Goal: Task Accomplishment & Management: Use online tool/utility

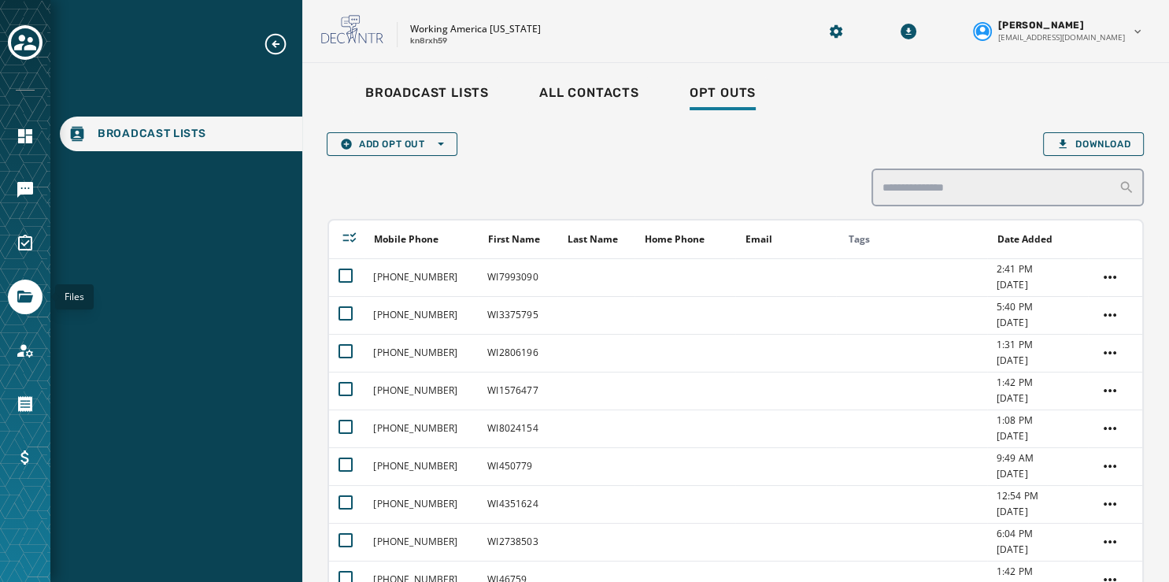
click at [19, 297] on icon "Navigate to Files" at bounding box center [25, 296] width 19 height 19
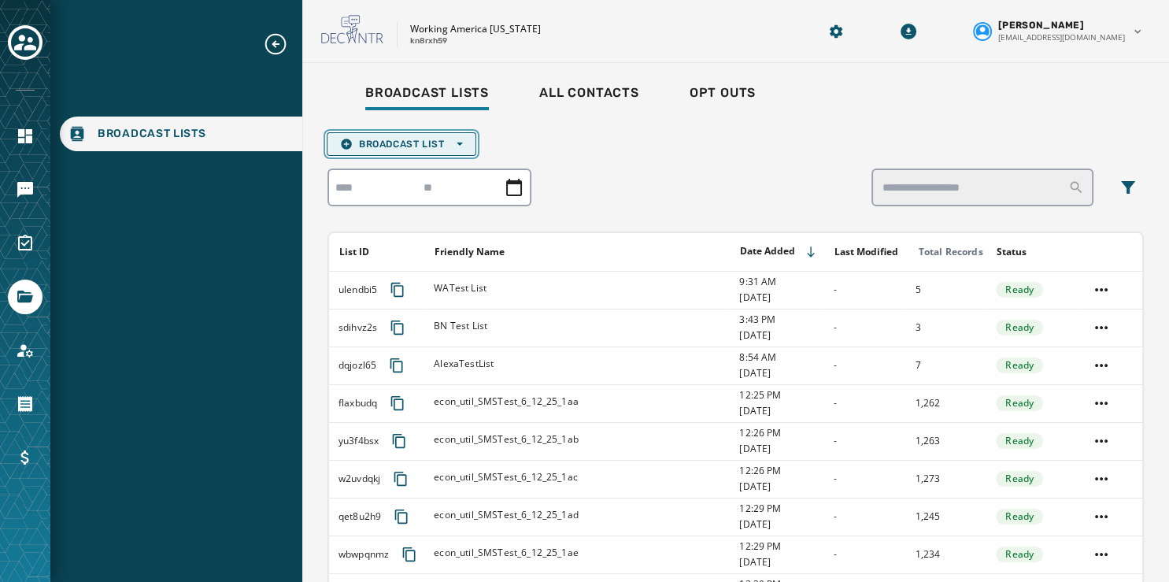
click at [458, 139] on span "Broadcast List Open options" at bounding box center [401, 144] width 123 height 13
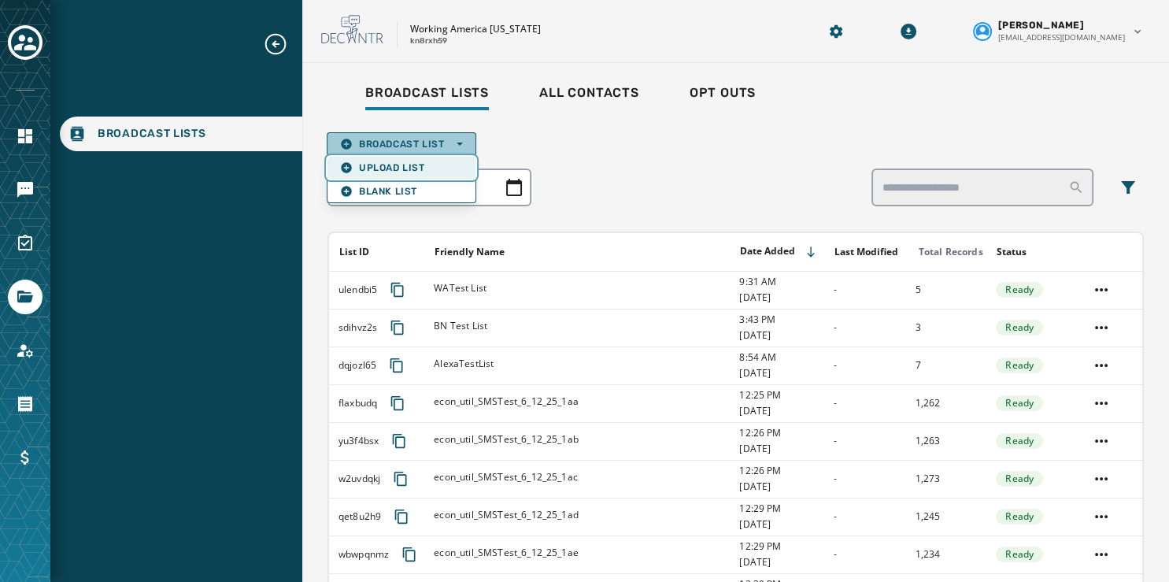
click at [417, 164] on span "Upload List" at bounding box center [401, 167] width 123 height 13
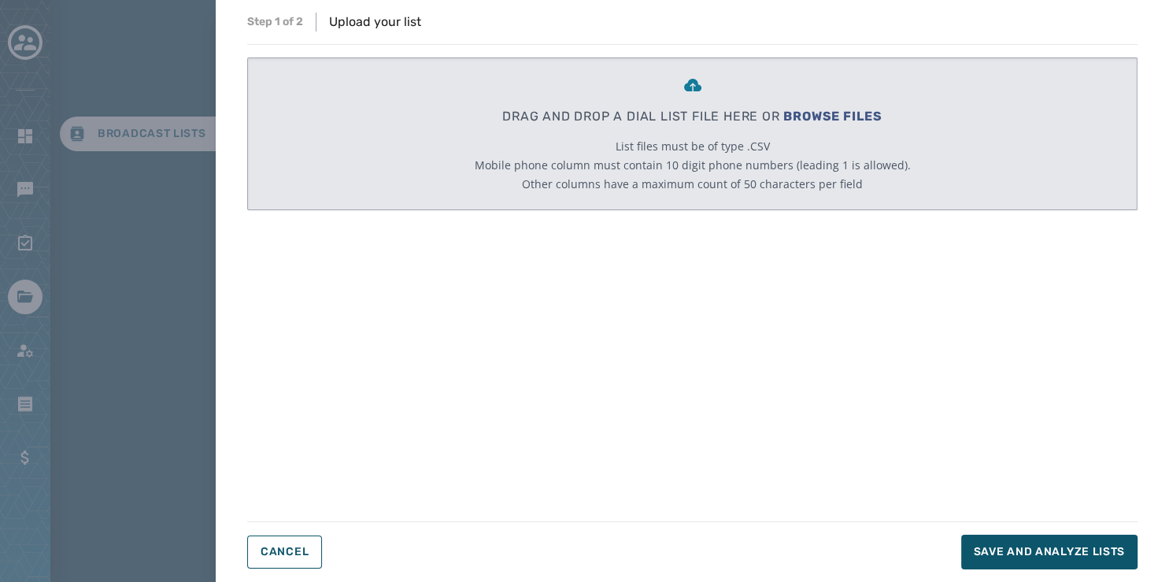
click at [826, 113] on span "BROWSE FILES" at bounding box center [833, 116] width 99 height 15
click at [613, 287] on div "DRAG AND DROP A DIAL LIST FILE HERE OR BROWSE FILES List files must be of type …" at bounding box center [692, 272] width 891 height 431
click at [290, 562] on button "Cancel" at bounding box center [284, 552] width 75 height 33
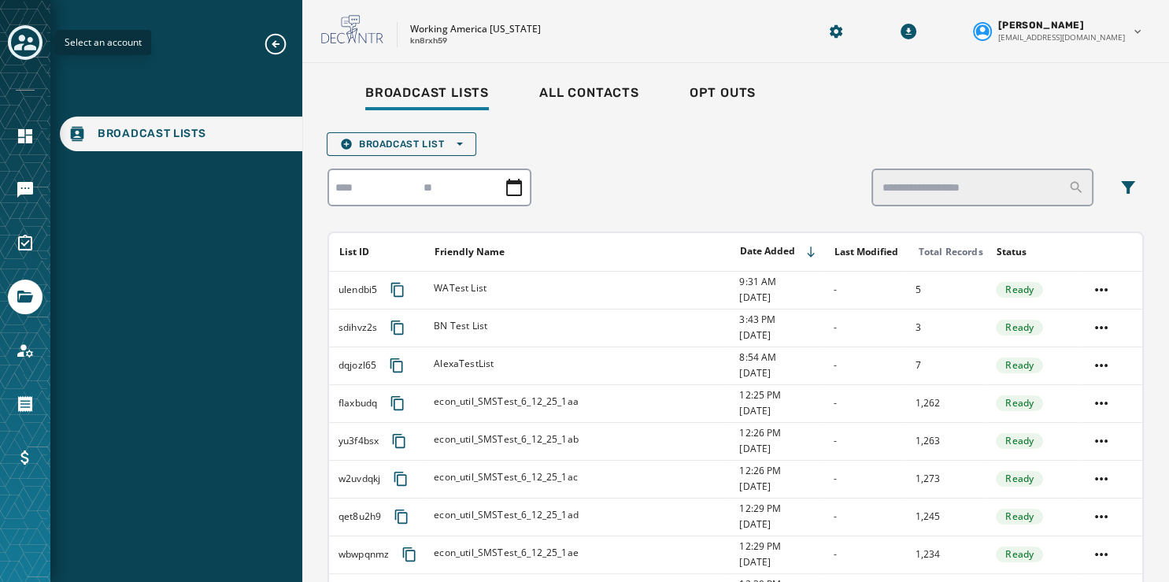
click at [14, 48] on icon "Toggle account select drawer" at bounding box center [25, 43] width 22 height 22
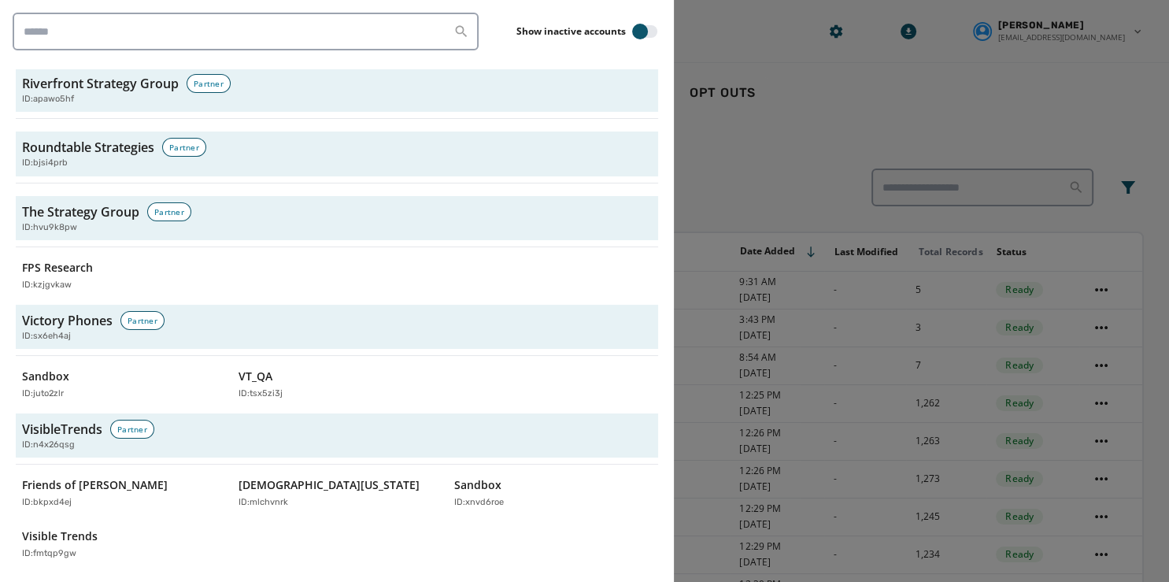
scroll to position [4839, 0]
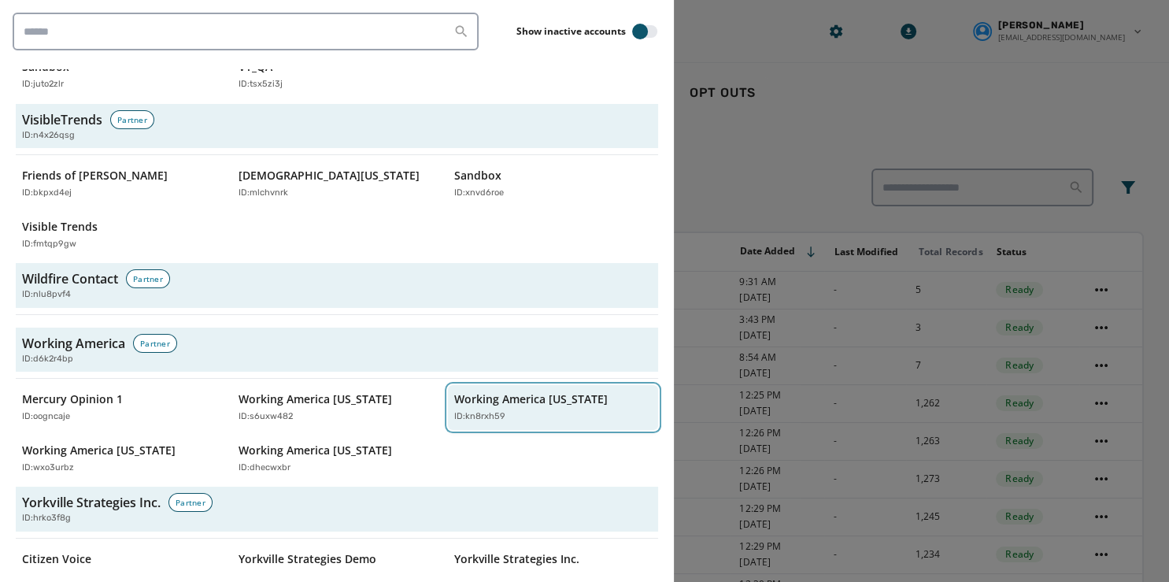
click at [484, 410] on p "ID: kn8rxh59" at bounding box center [479, 416] width 51 height 13
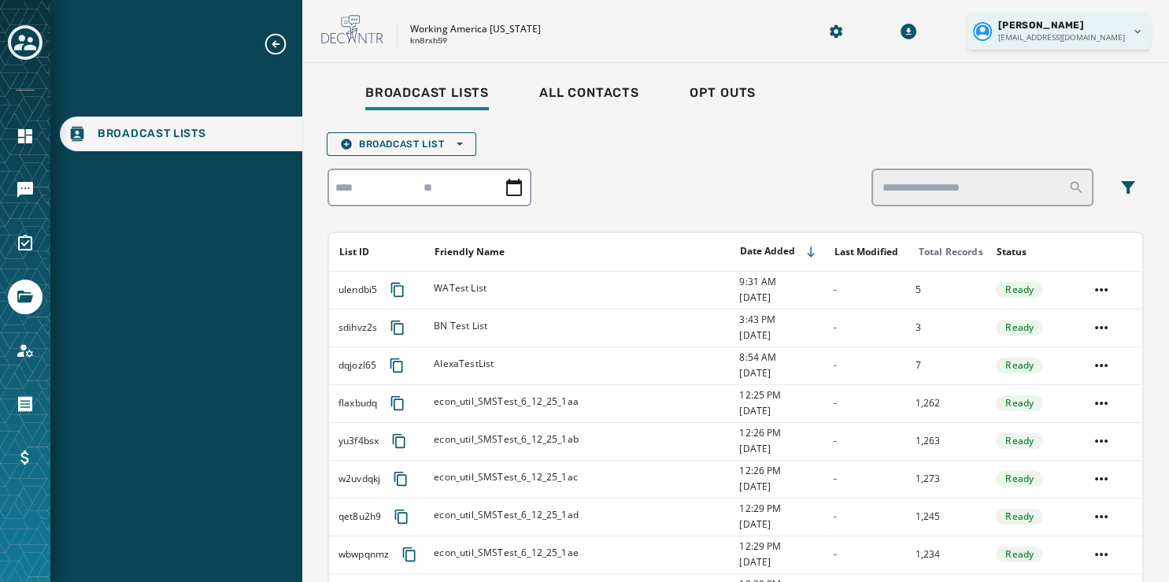
click at [1138, 31] on html "Broadcast Lists Skip To Main Content Working America [US_STATE] kn8rxh59 [PERSO…" at bounding box center [584, 291] width 1169 height 582
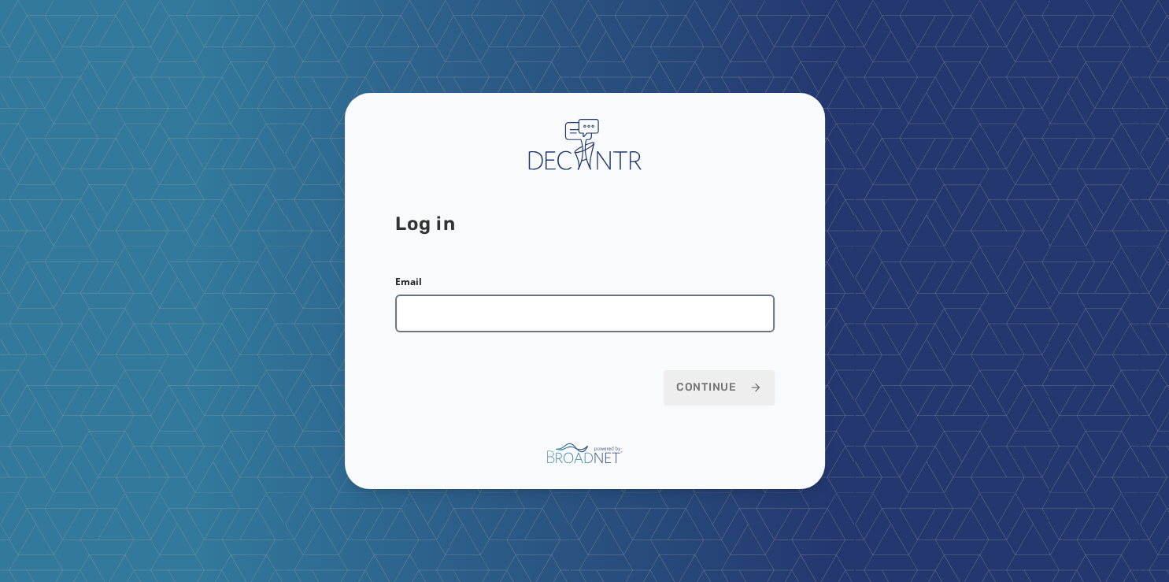
click at [498, 310] on input "Email" at bounding box center [585, 314] width 380 height 38
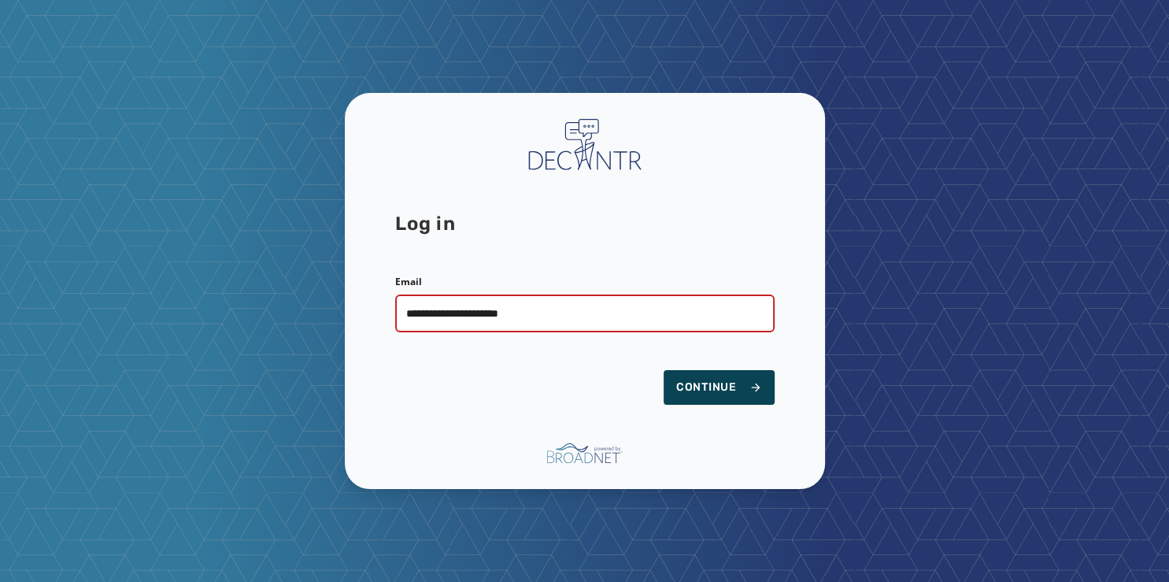
type input "**********"
click at [710, 385] on span "Continue" at bounding box center [719, 388] width 86 height 16
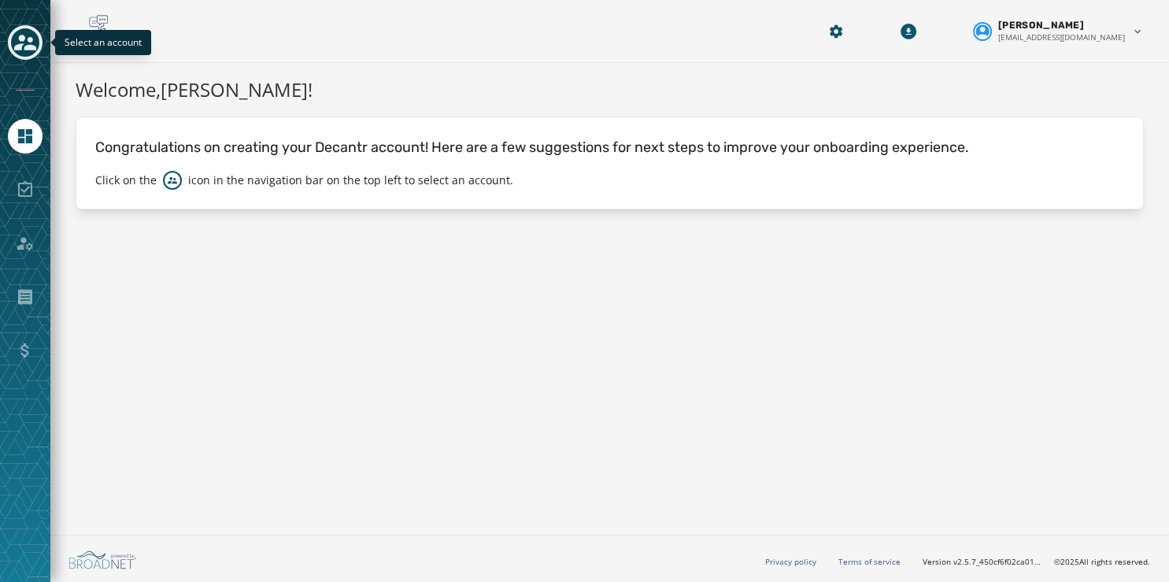
click at [23, 45] on icon "Toggle account select drawer" at bounding box center [25, 43] width 22 height 16
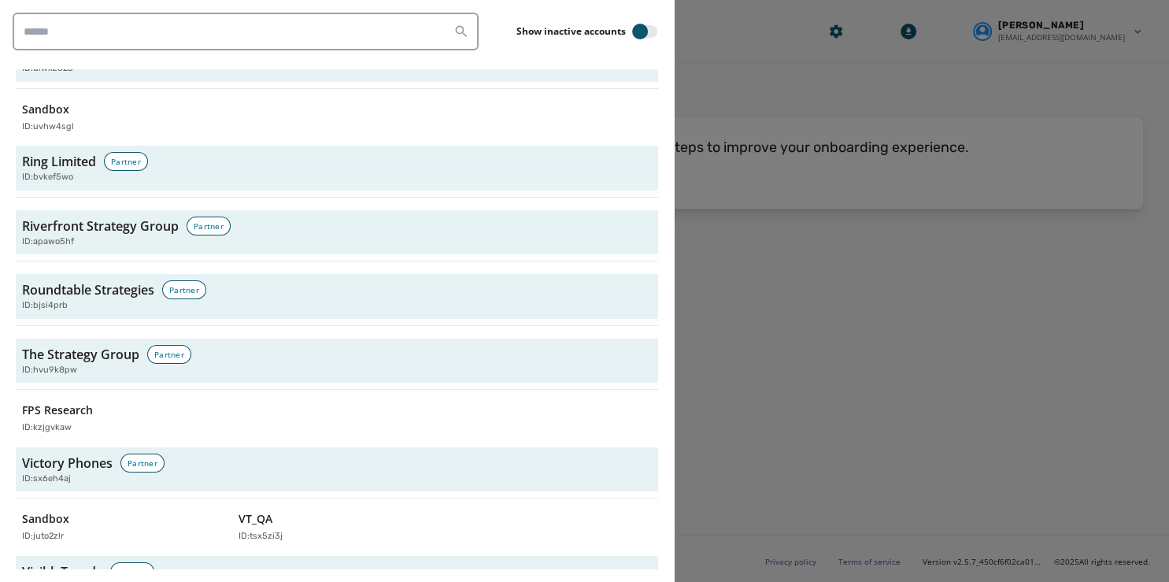
scroll to position [4839, 0]
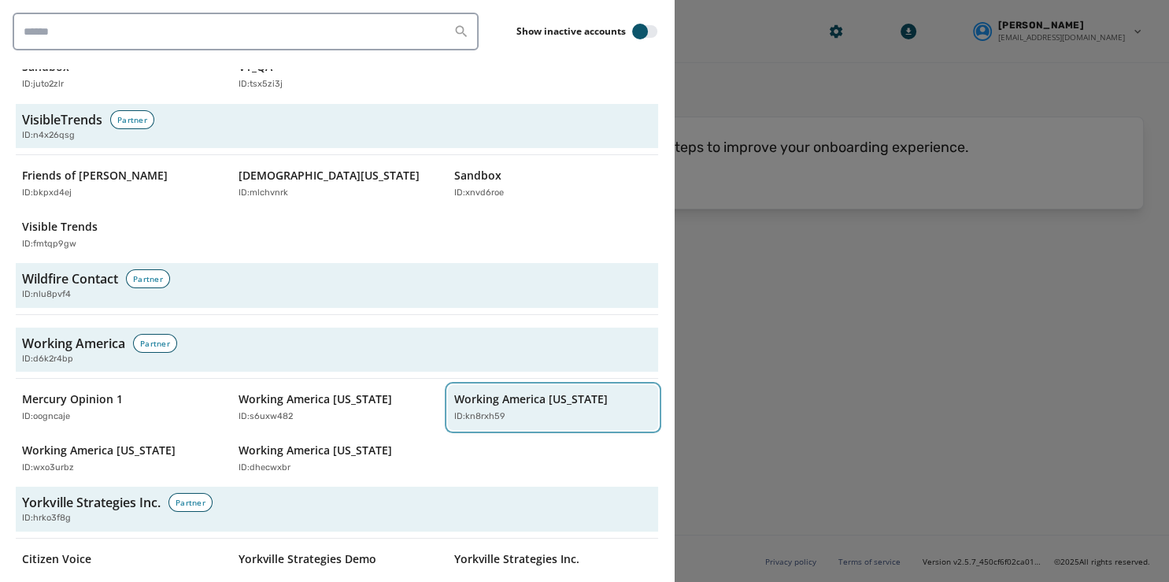
click at [505, 391] on p "Working America [US_STATE]" at bounding box center [531, 399] width 154 height 16
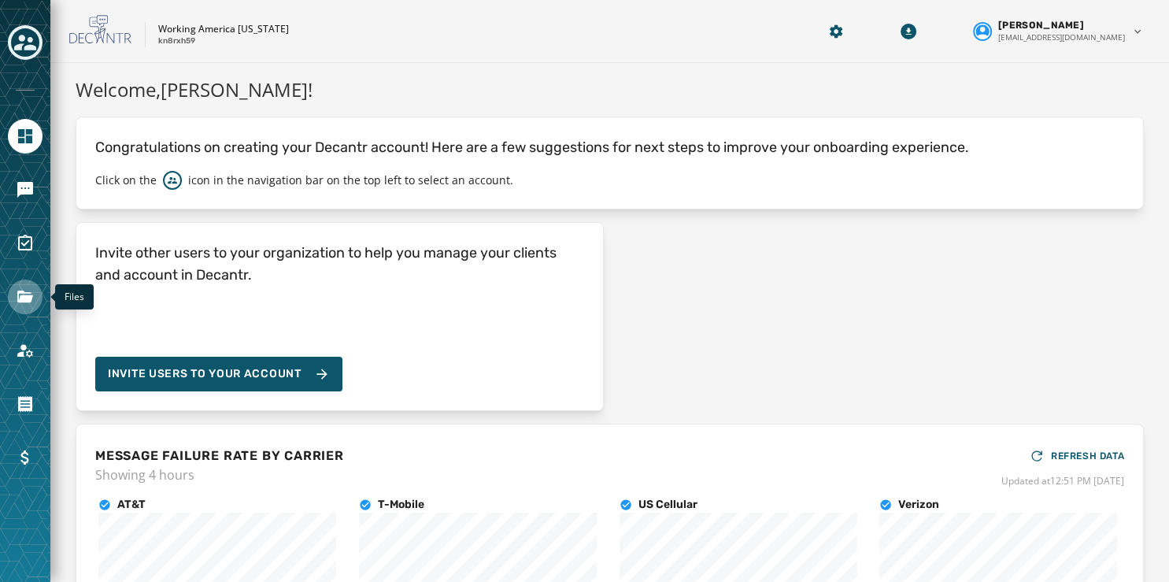
click at [20, 298] on icon "Navigate to Files" at bounding box center [25, 297] width 16 height 12
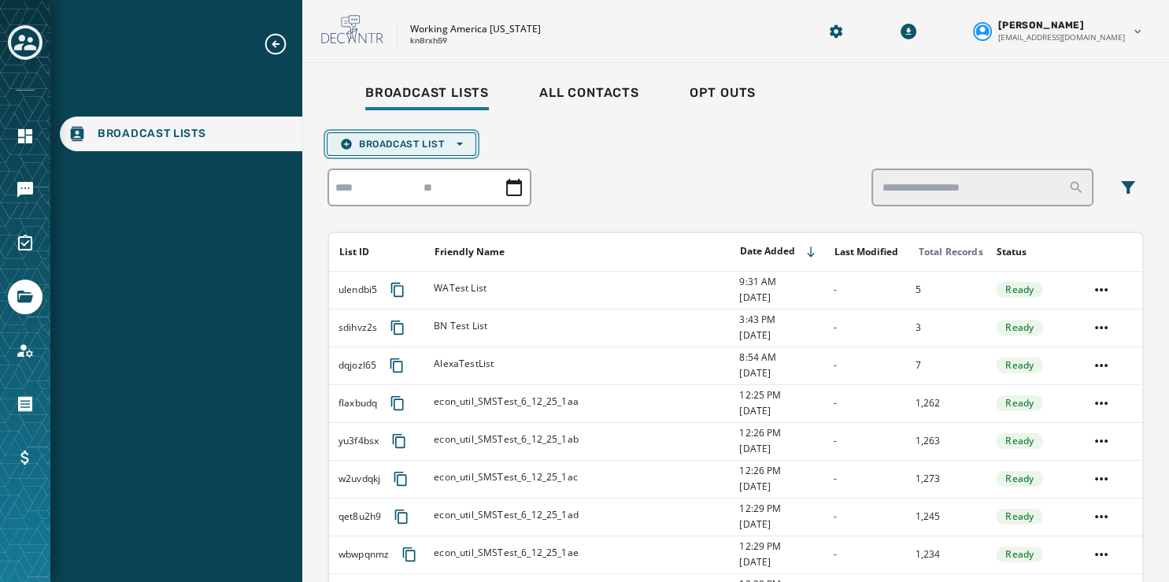
click at [458, 144] on icon "button" at bounding box center [460, 144] width 6 height 6
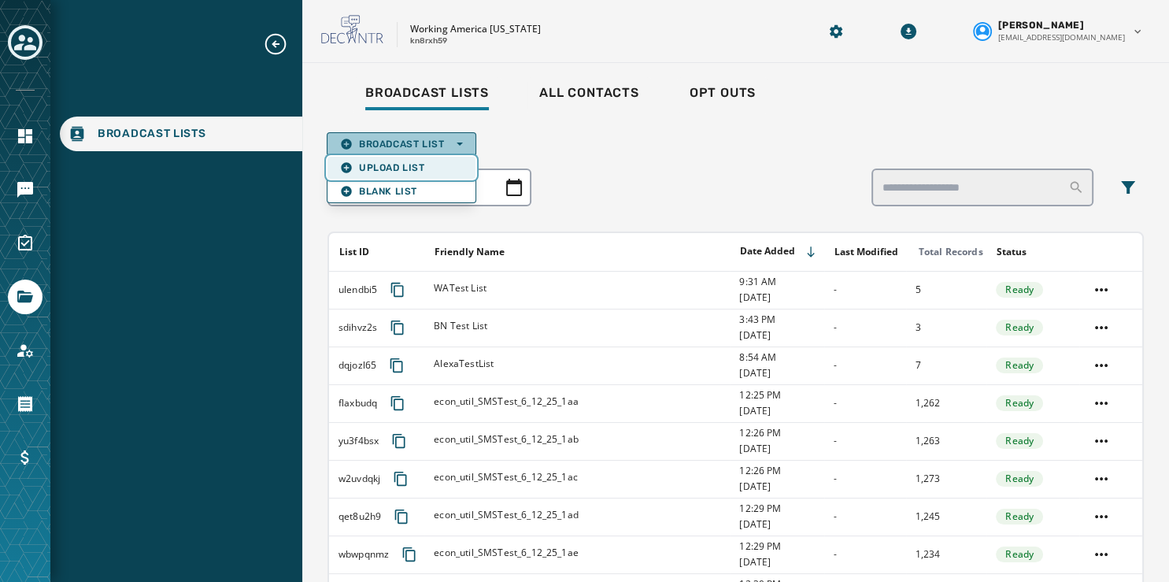
click at [424, 169] on span "Upload List" at bounding box center [401, 167] width 123 height 13
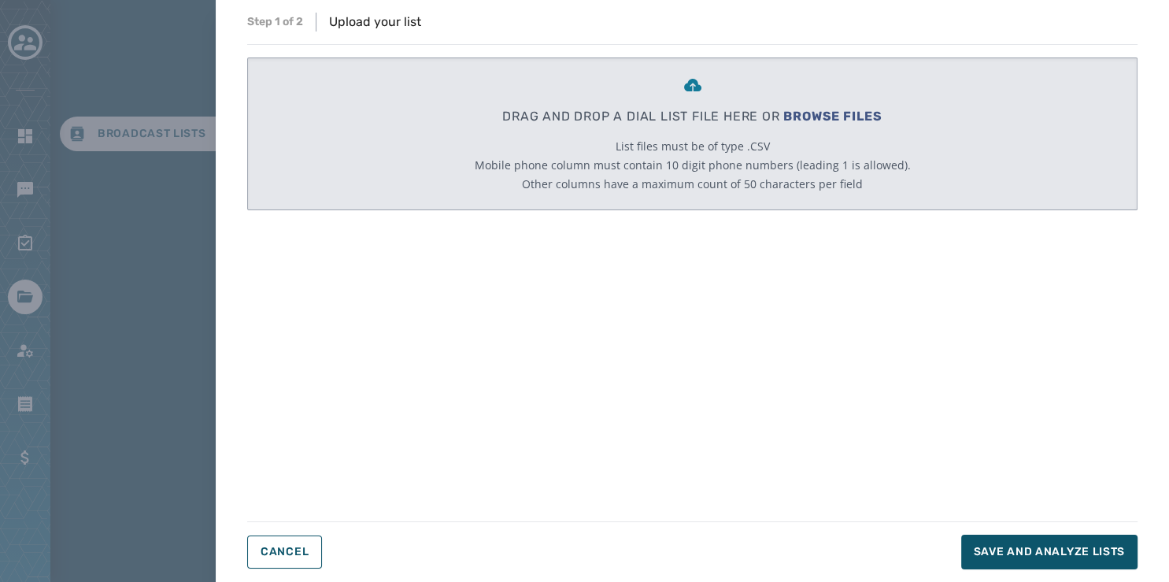
click at [1047, 95] on div "DRAG AND DROP A DIAL LIST FILE HERE OR BROWSE FILES List files must be of type …" at bounding box center [692, 133] width 891 height 153
click at [1044, 311] on div "DRAG AND DROP A DIAL LIST FILE HERE OR BROWSE FILES List files must be of type …" at bounding box center [692, 272] width 891 height 431
click at [303, 560] on button "Cancel" at bounding box center [284, 552] width 75 height 33
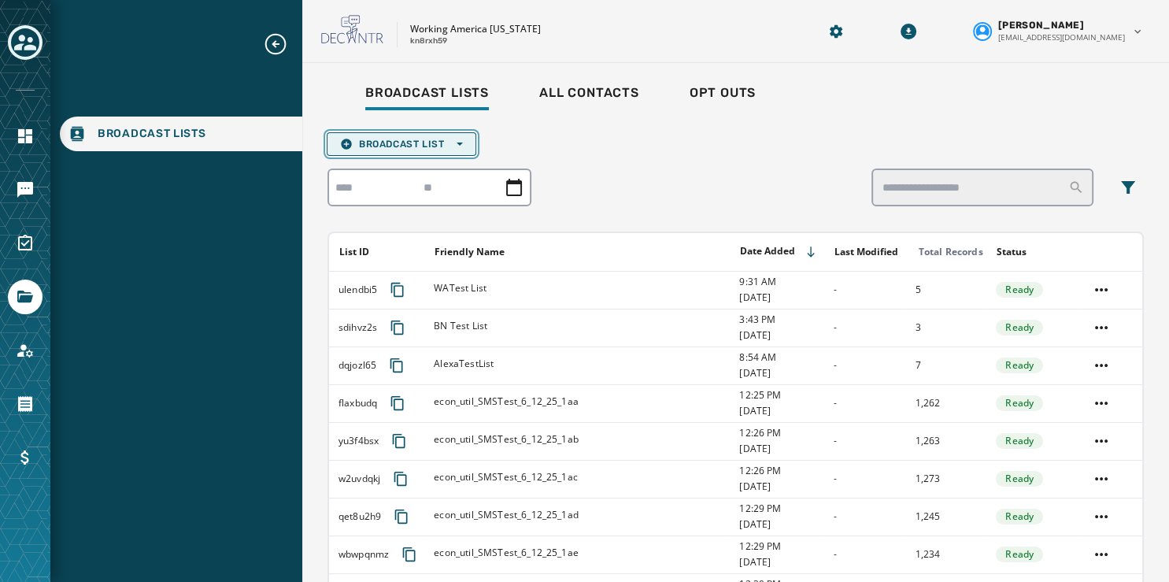
click at [432, 139] on span "Broadcast List Open options" at bounding box center [401, 144] width 123 height 13
click at [424, 144] on span "Broadcast List Open options" at bounding box center [401, 144] width 123 height 13
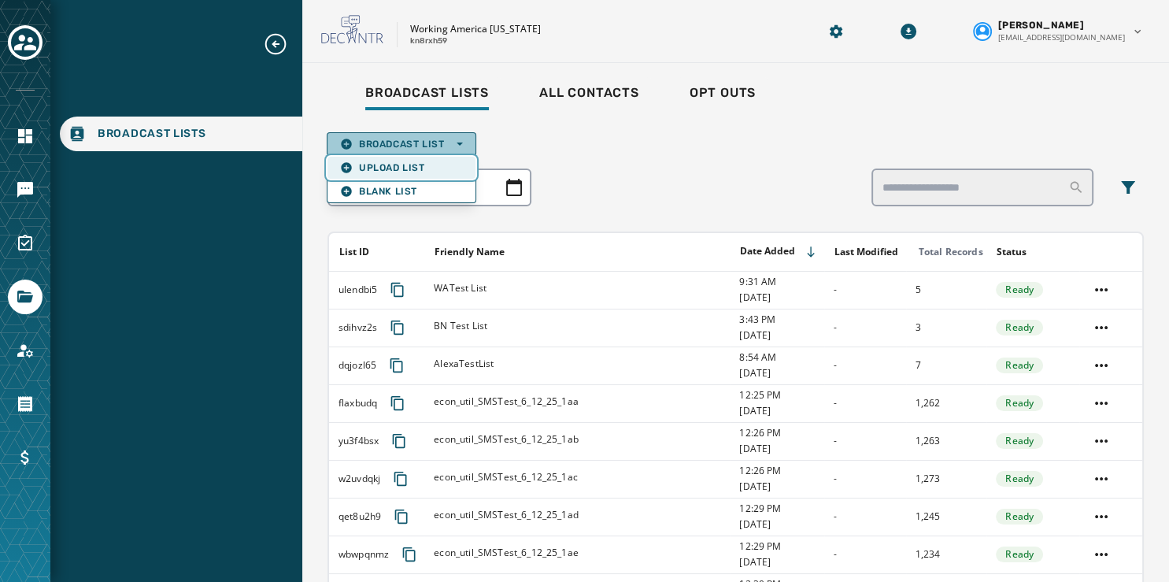
click at [416, 161] on span "Upload List" at bounding box center [401, 167] width 123 height 13
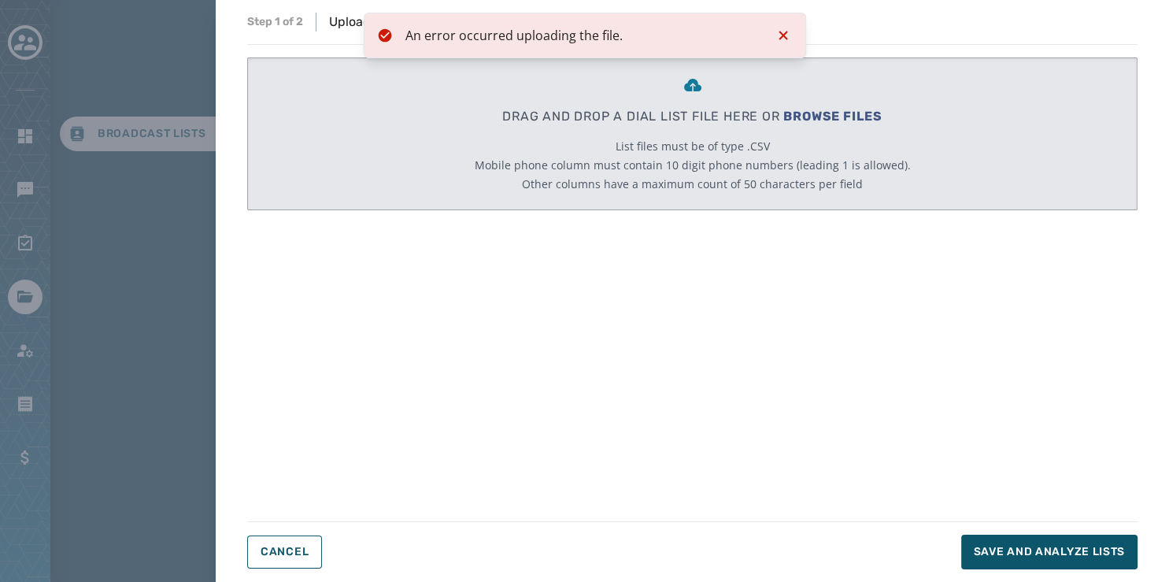
click at [783, 37] on icon "Notifications (F8)" at bounding box center [783, 35] width 19 height 19
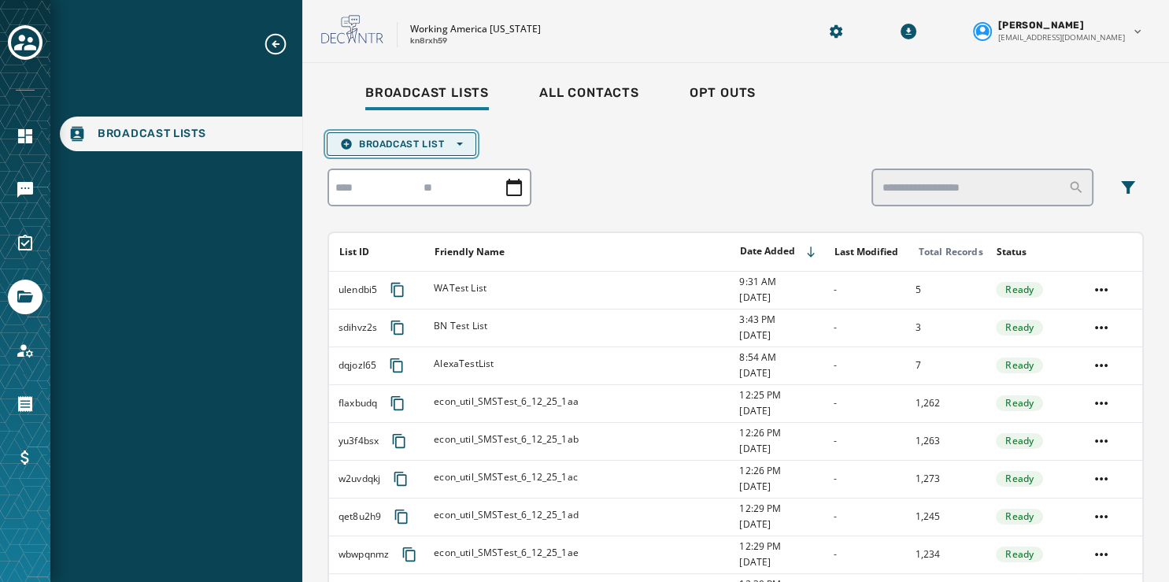
click at [430, 146] on span "Broadcast List Open options" at bounding box center [401, 144] width 123 height 13
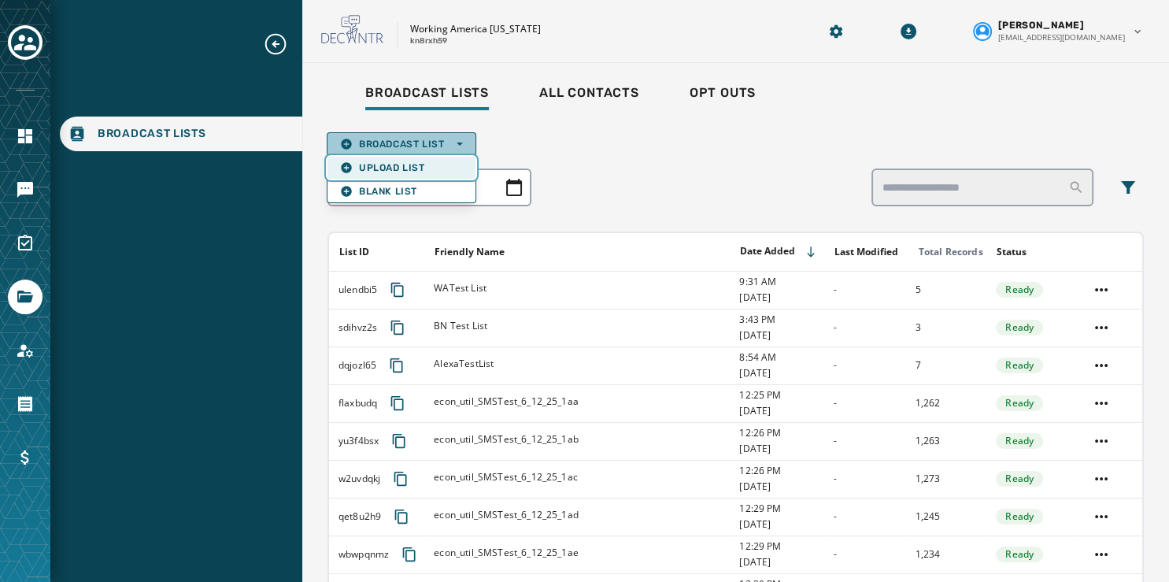
click at [424, 169] on span "Upload List" at bounding box center [401, 167] width 123 height 13
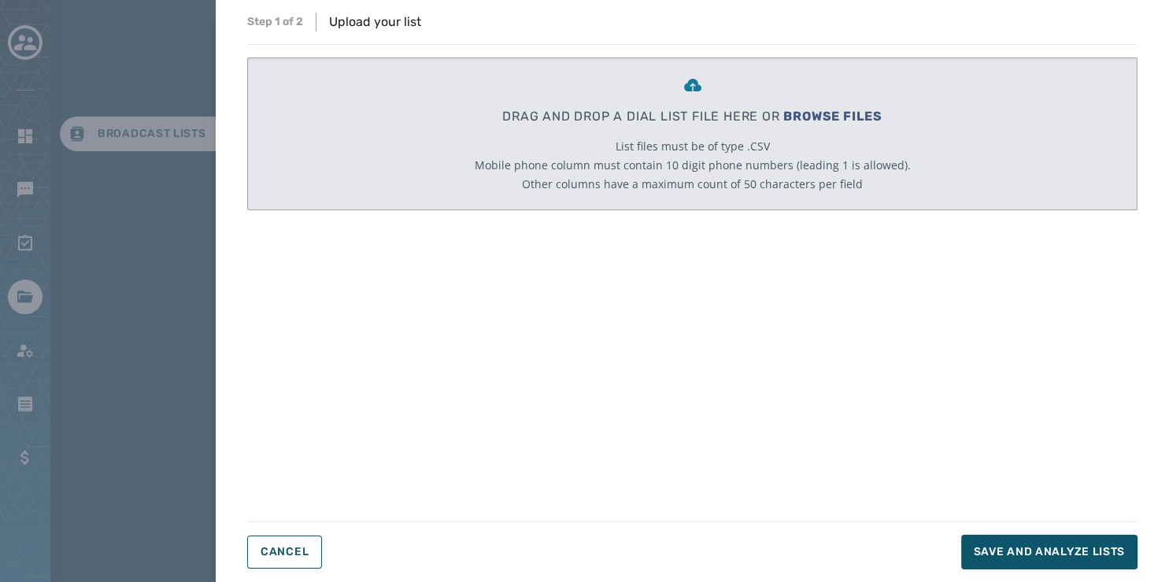
click at [32, 301] on div "Step 1 of 2 Upload your list DRAG AND DROP A DIAL LIST FILE HERE OR BROWSE FILE…" at bounding box center [584, 291] width 1169 height 582
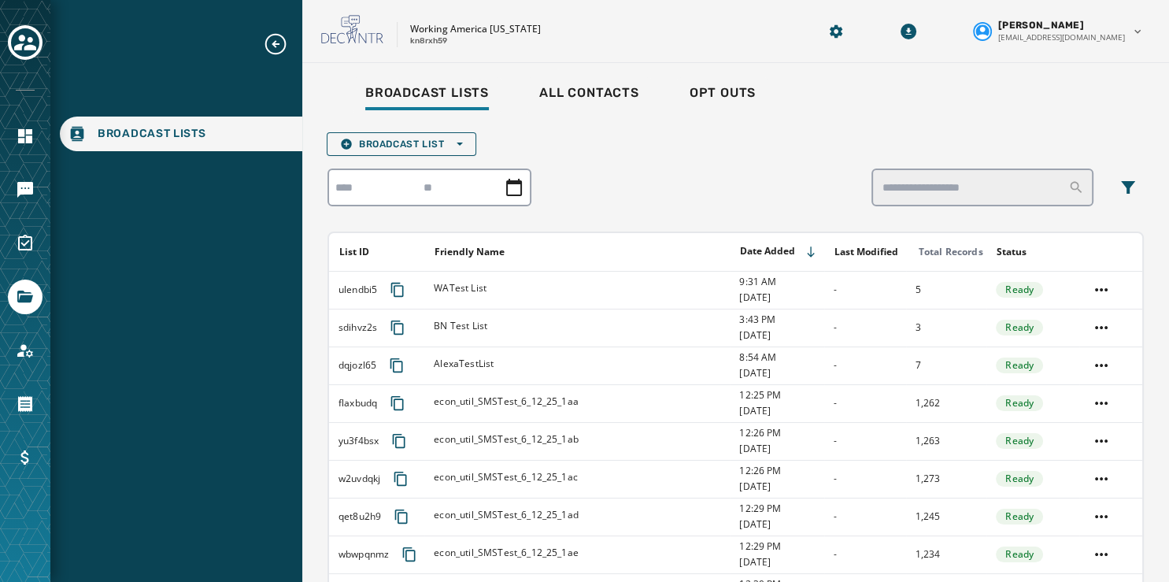
click at [536, 46] on div "Working America [US_STATE] kn8rxh59" at bounding box center [549, 31] width 457 height 33
click at [25, 39] on icon "Toggle account select drawer" at bounding box center [25, 43] width 22 height 22
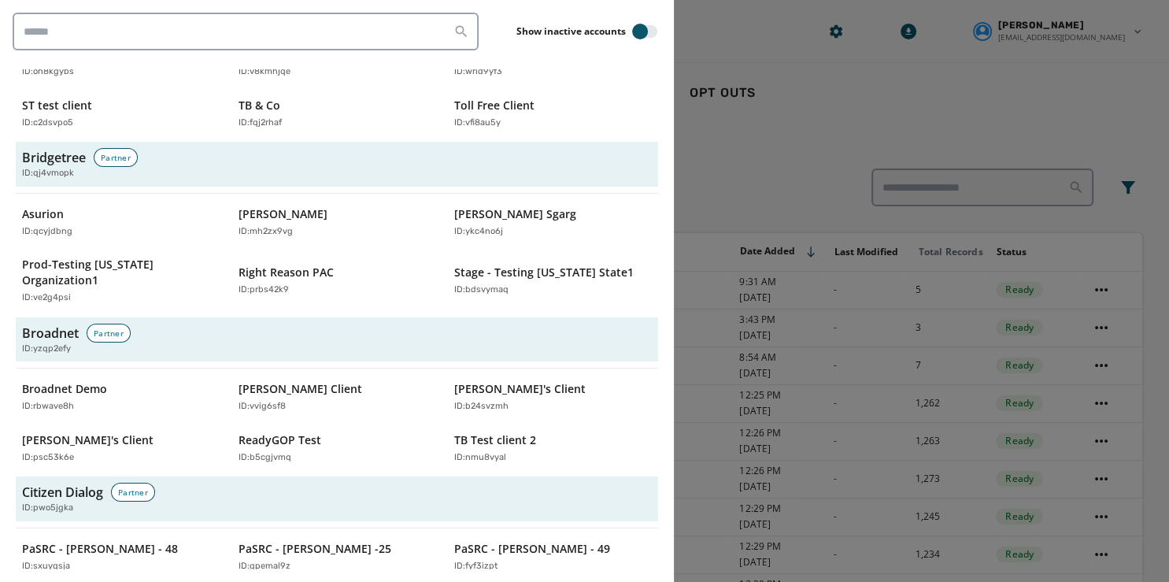
scroll to position [354, 0]
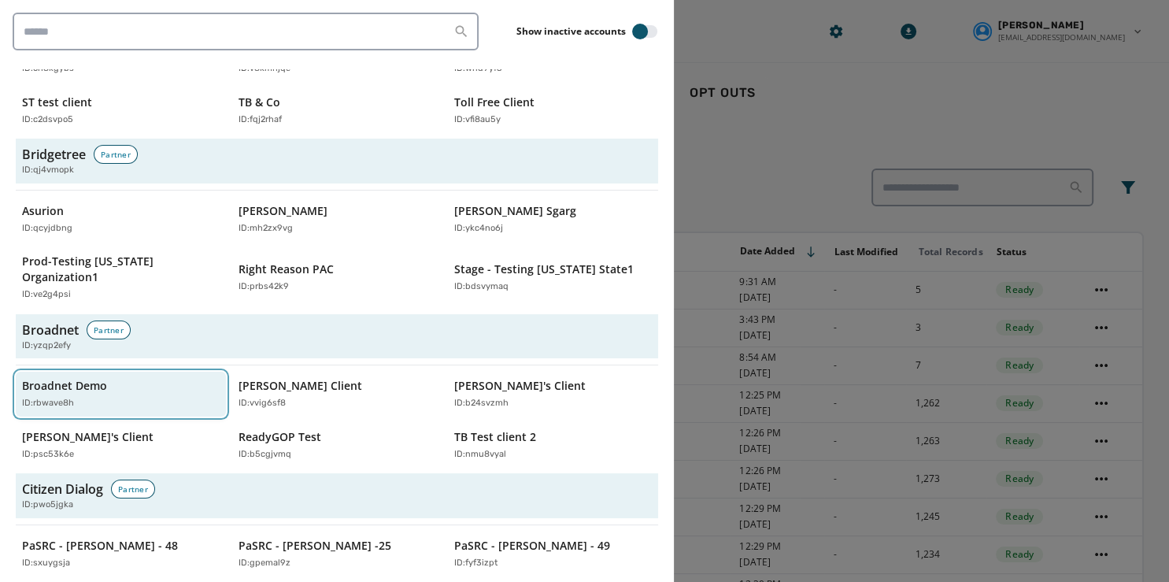
click at [87, 378] on div "Broadnet Demo ID: rbwave8h" at bounding box center [113, 394] width 182 height 32
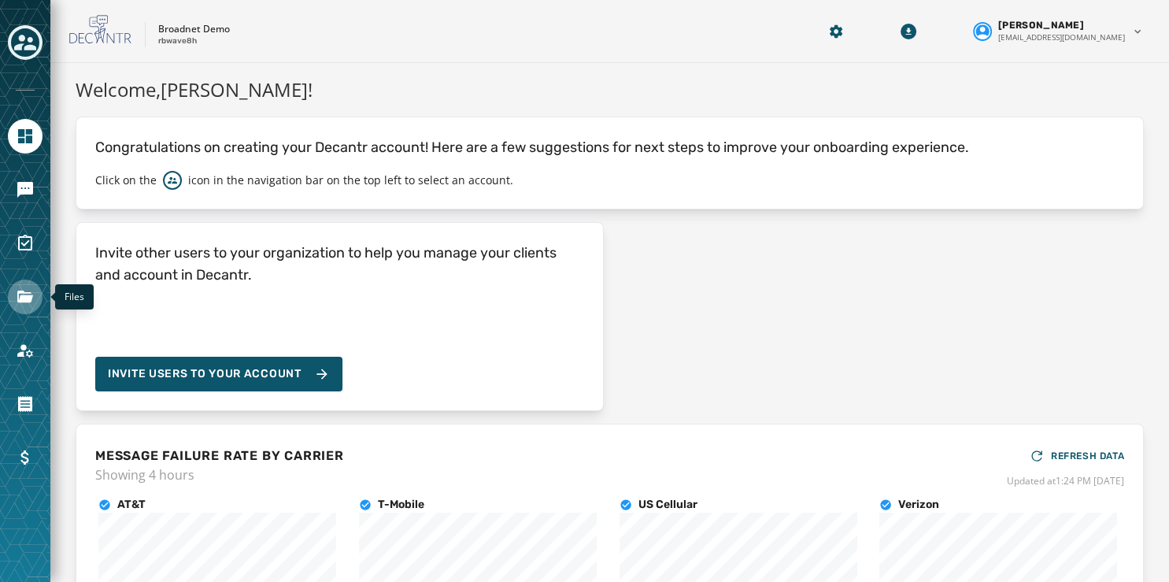
click at [20, 297] on icon "Navigate to Files" at bounding box center [25, 297] width 16 height 12
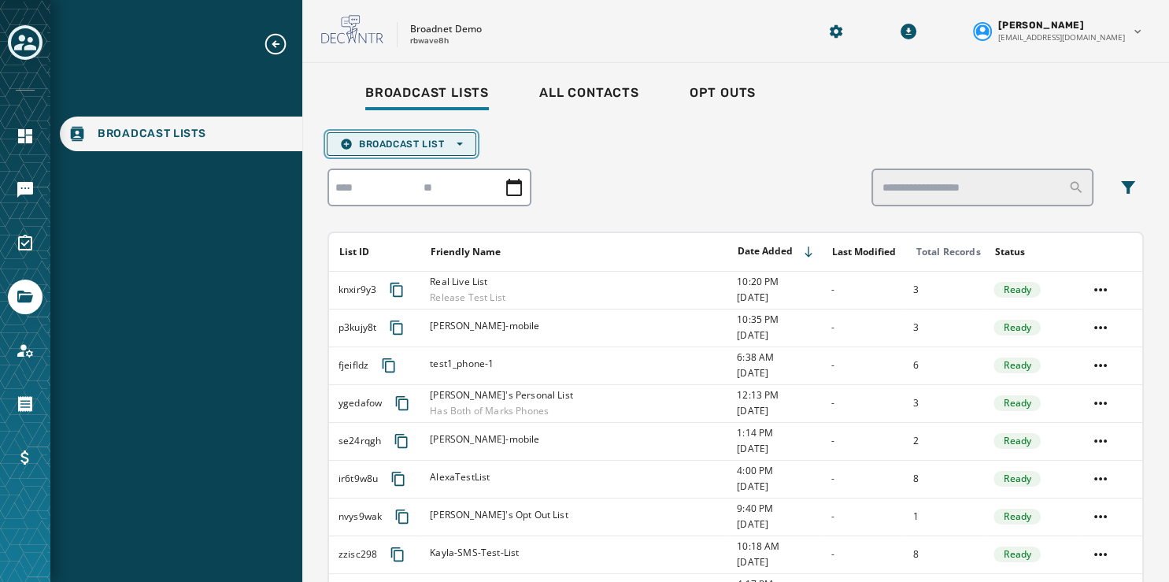
click at [421, 137] on button "Broadcast List Open options" at bounding box center [402, 144] width 150 height 24
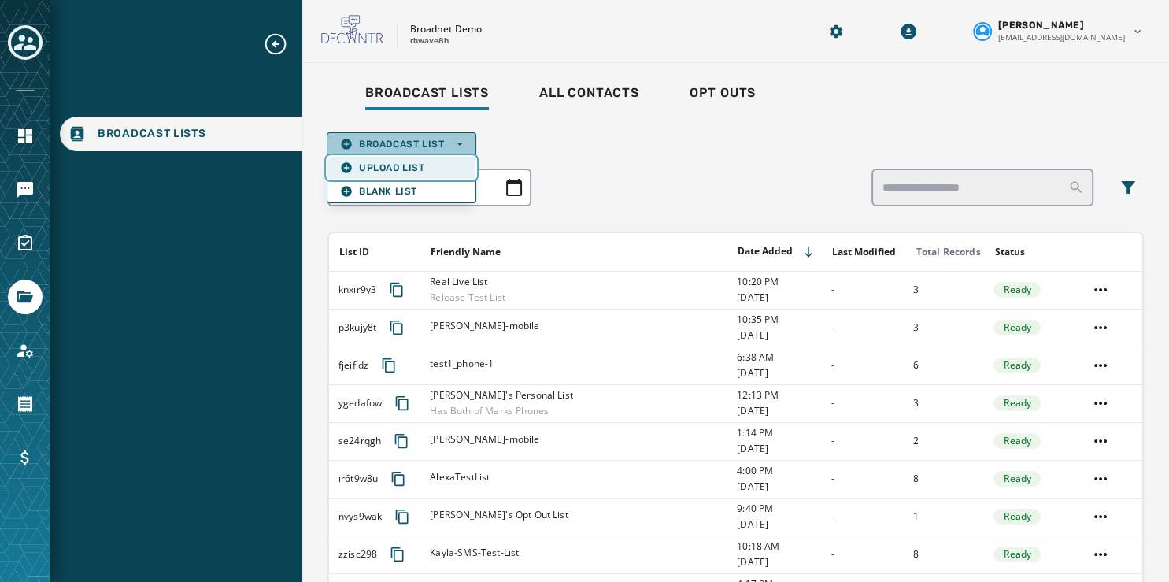
click at [417, 160] on button "Upload List" at bounding box center [402, 168] width 148 height 22
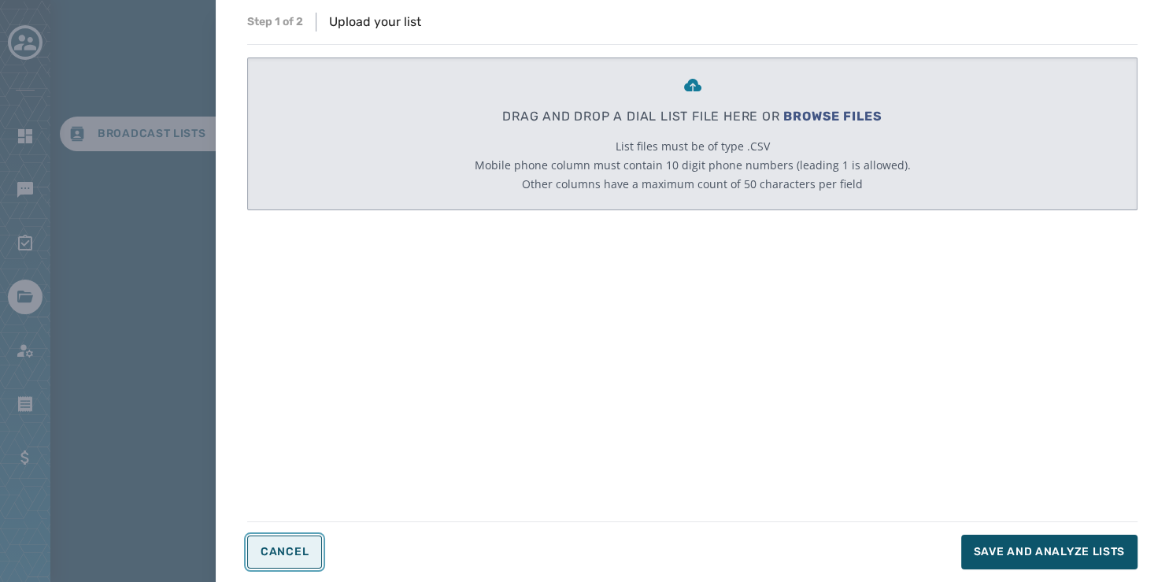
click at [280, 545] on button "Cancel" at bounding box center [284, 552] width 75 height 33
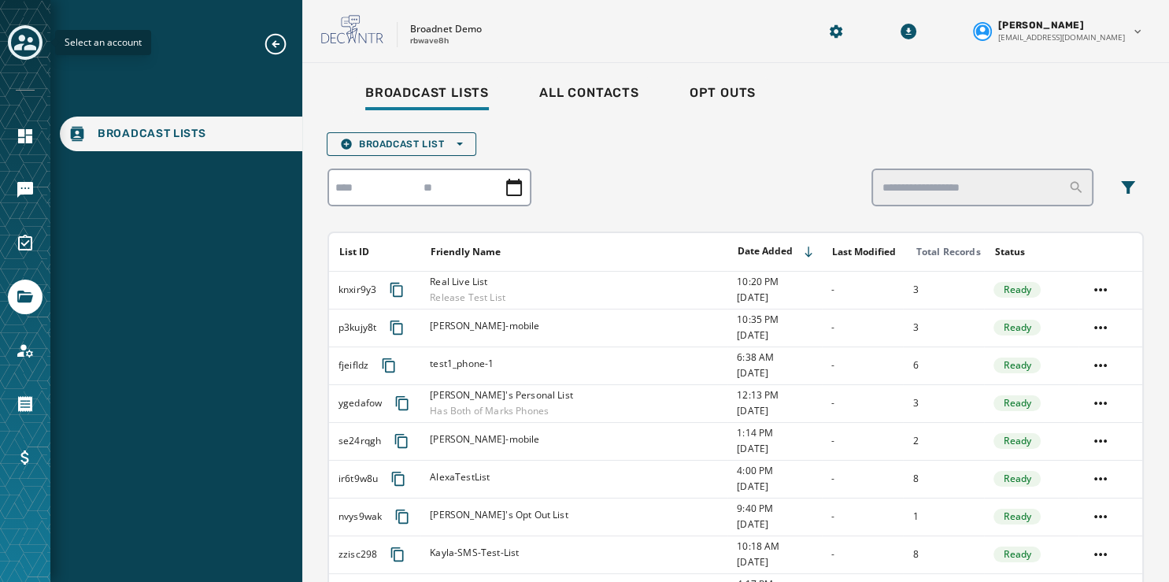
click at [21, 34] on icon "Toggle account select drawer" at bounding box center [25, 43] width 22 height 22
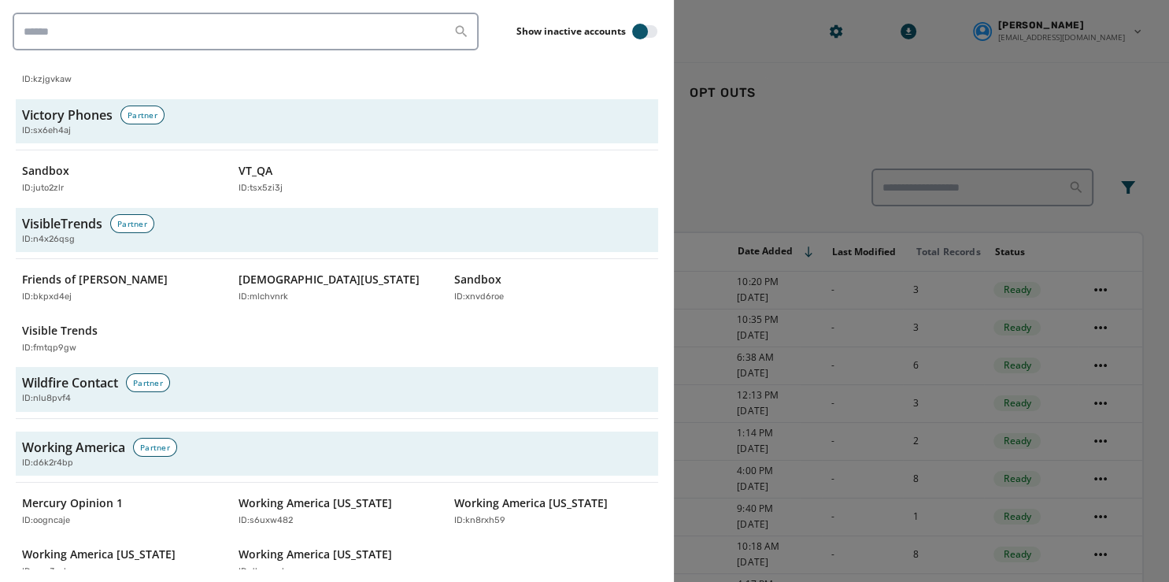
scroll to position [4839, 0]
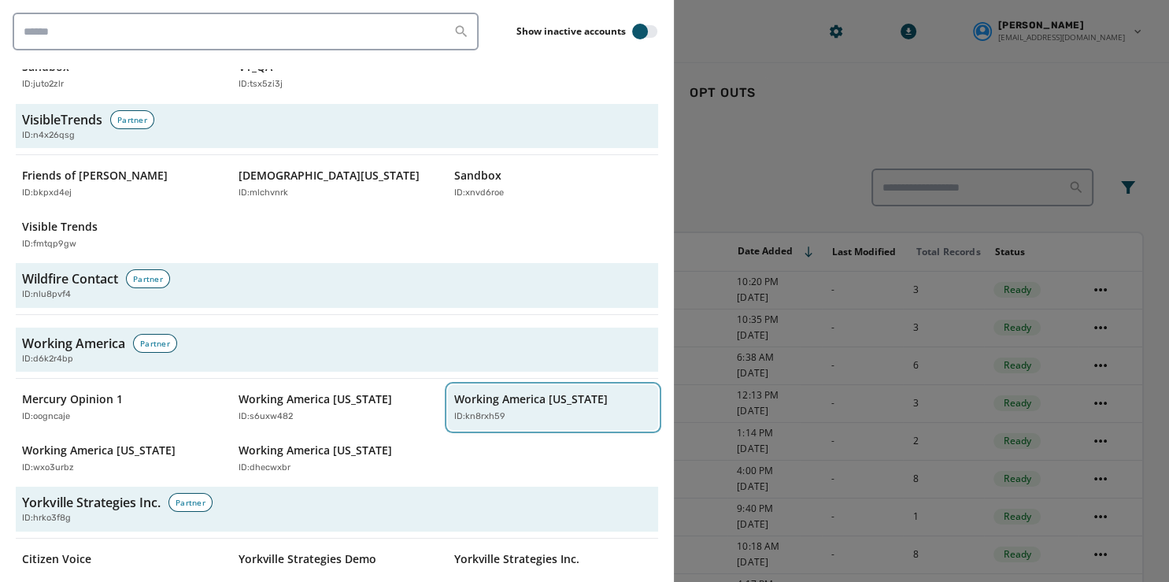
click at [468, 391] on p "Working America [US_STATE]" at bounding box center [531, 399] width 154 height 16
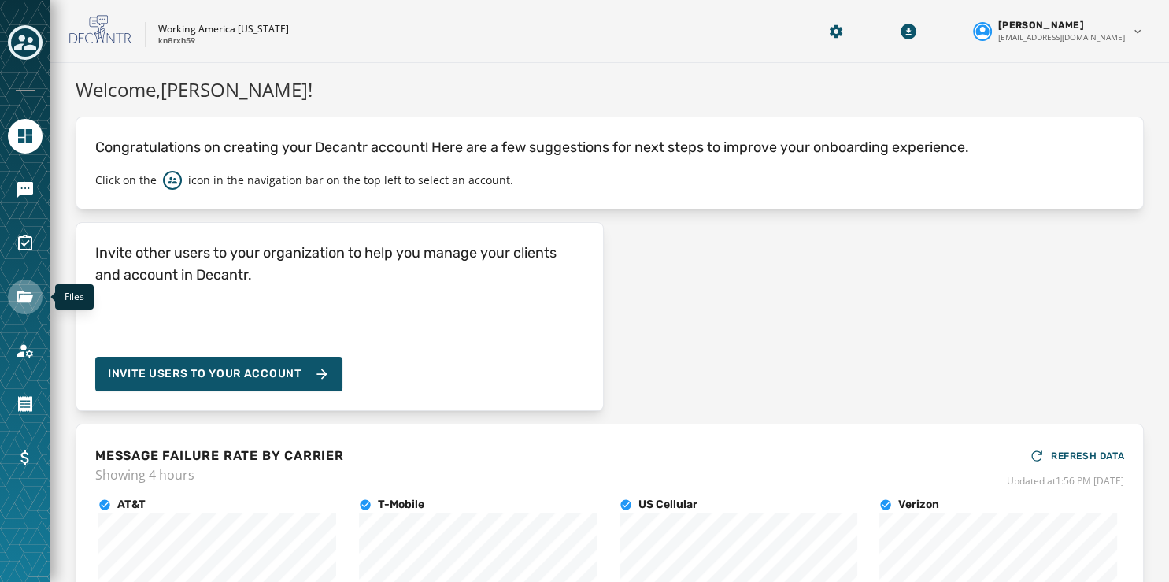
click at [20, 291] on icon "Navigate to Files" at bounding box center [25, 297] width 16 height 12
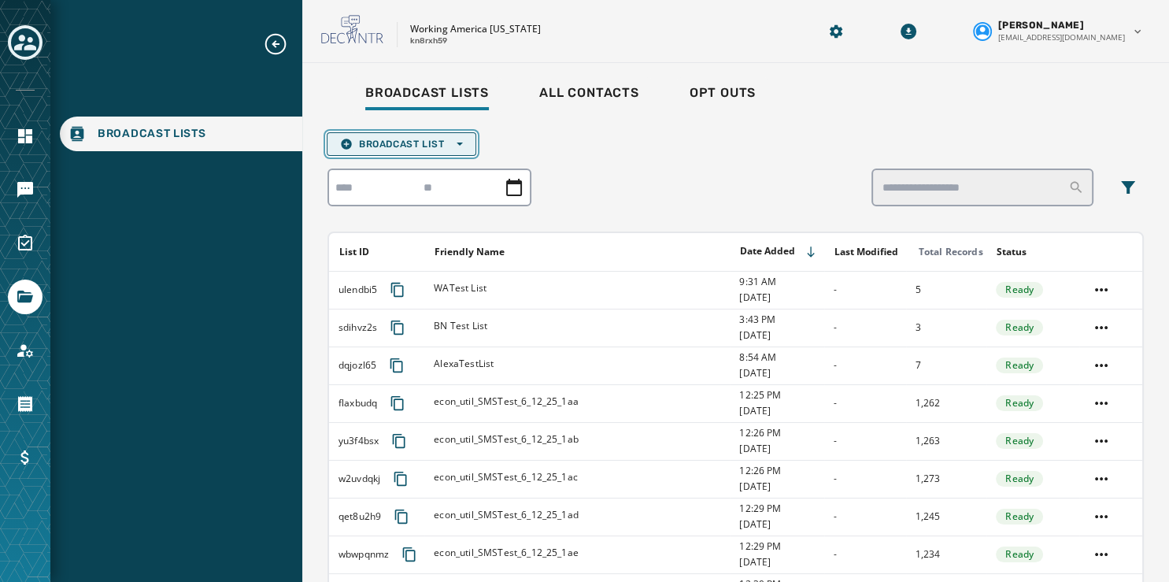
click at [450, 137] on button "Broadcast List Open options" at bounding box center [402, 144] width 150 height 24
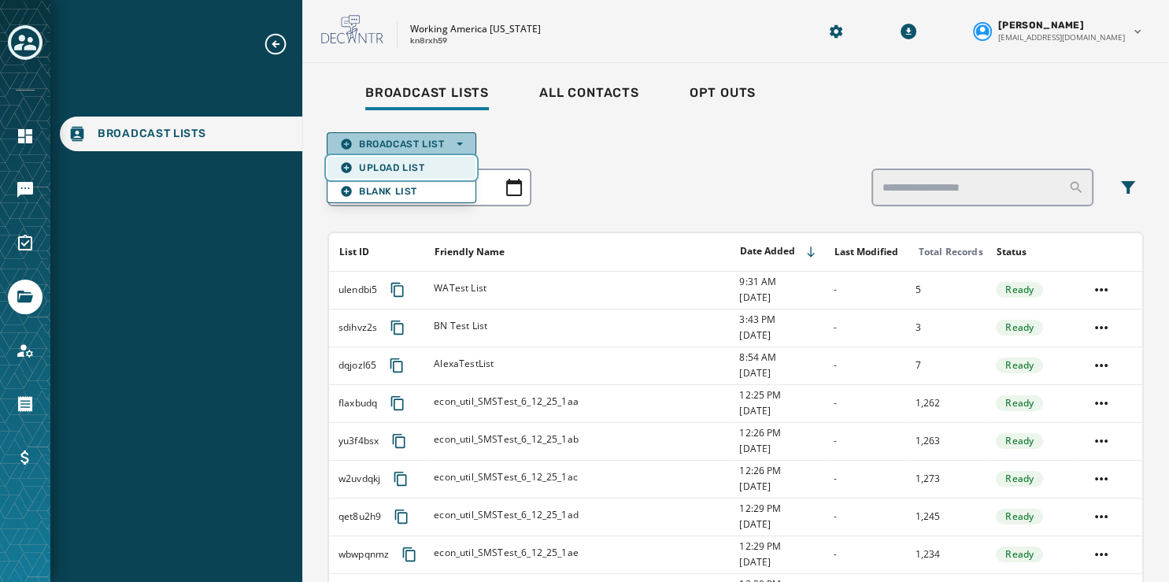
click at [422, 163] on span "Upload List" at bounding box center [401, 167] width 123 height 13
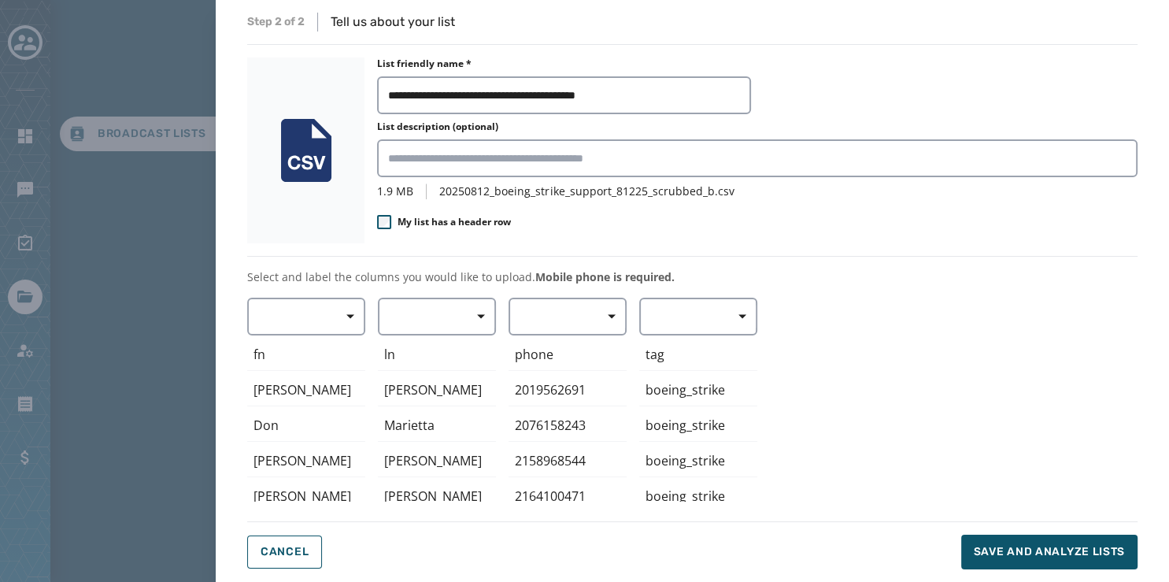
click at [814, 234] on div "**********" at bounding box center [757, 150] width 761 height 186
click at [279, 562] on button "Cancel" at bounding box center [284, 552] width 75 height 33
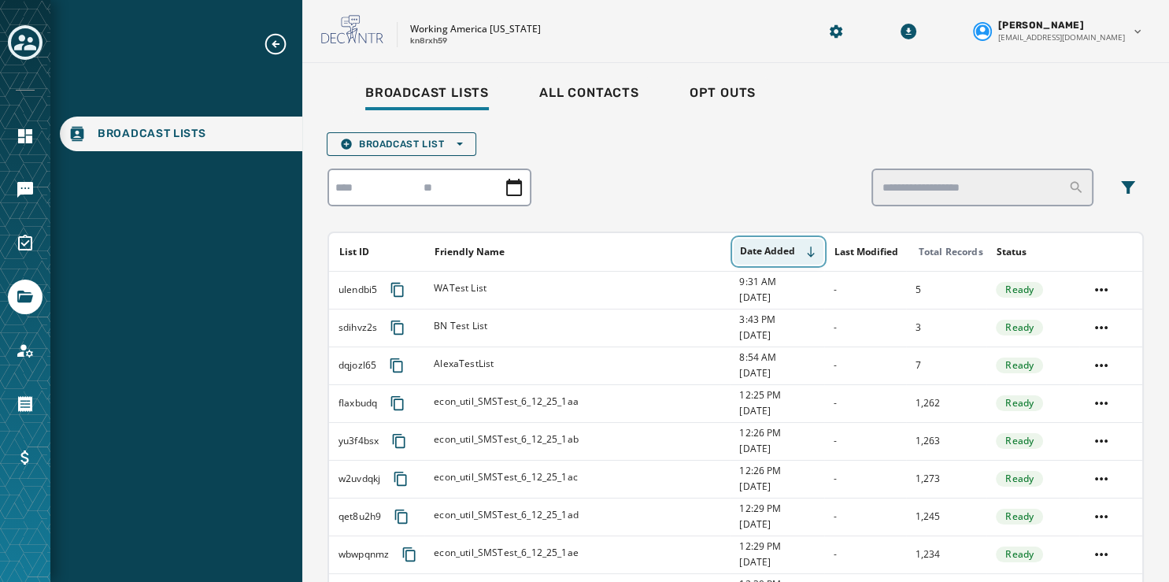
click at [780, 246] on button "Date Added" at bounding box center [779, 252] width 90 height 26
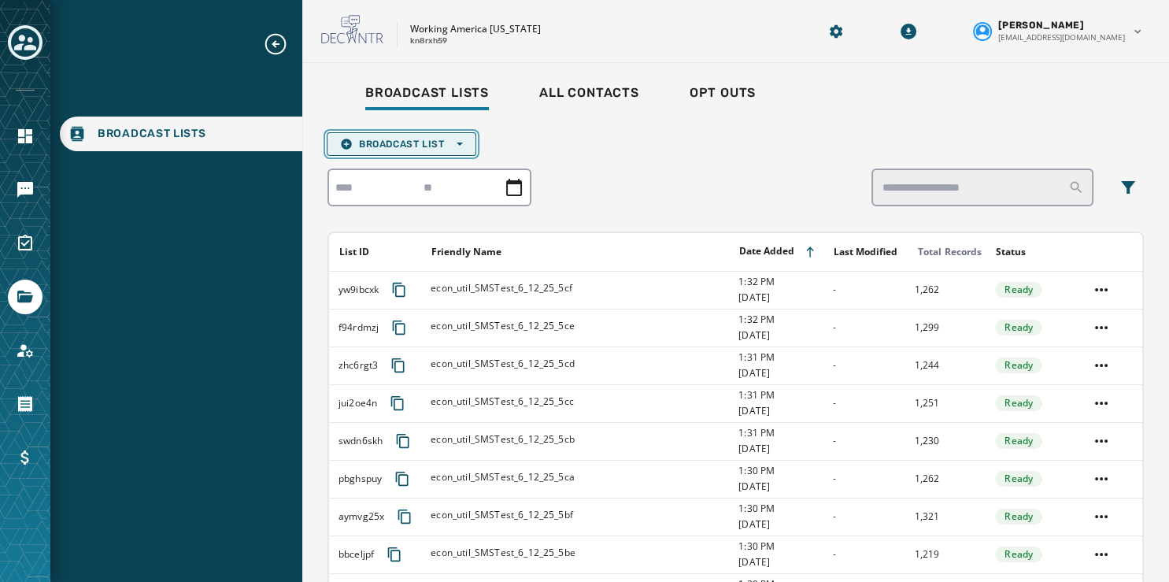
click at [443, 140] on span "Broadcast List Open options" at bounding box center [401, 144] width 123 height 13
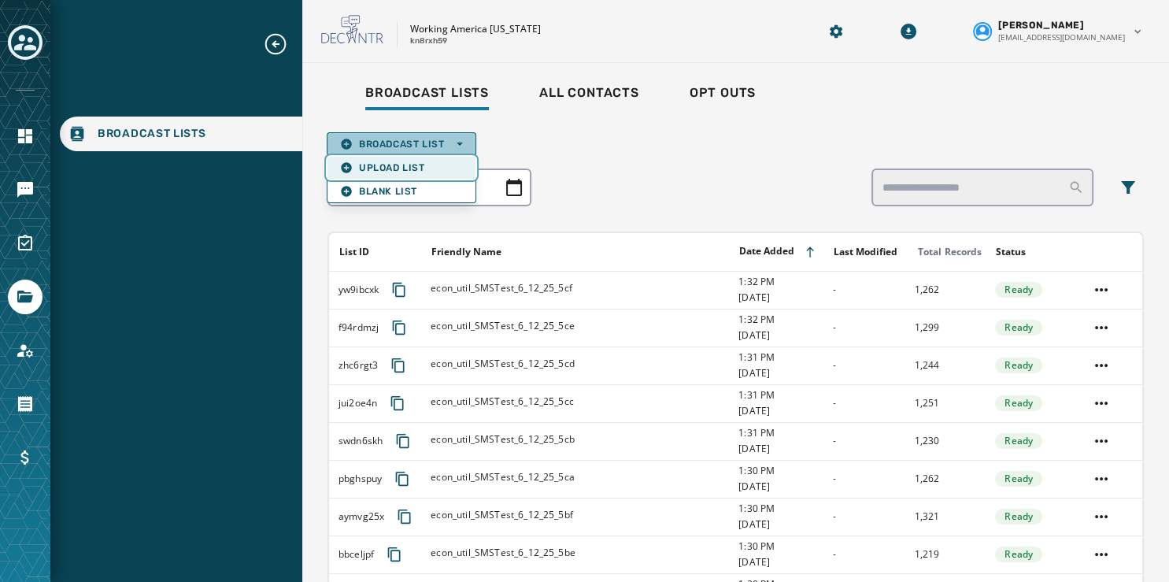
click at [410, 165] on span "Upload List" at bounding box center [401, 167] width 123 height 13
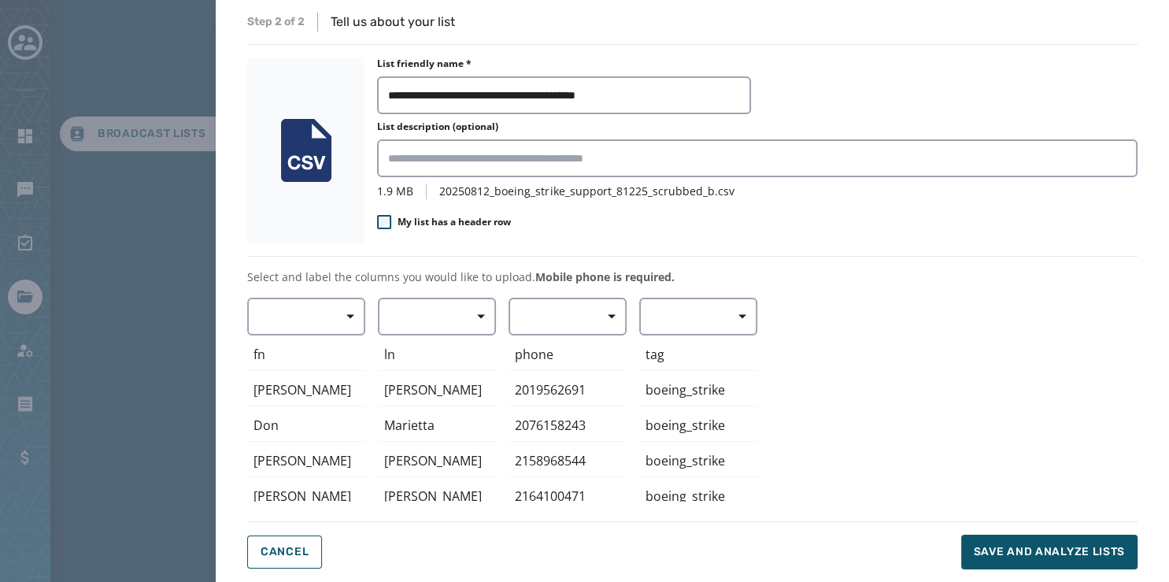
click at [241, 224] on div "**********" at bounding box center [693, 291] width 954 height 582
click at [261, 567] on button "Cancel" at bounding box center [284, 552] width 75 height 33
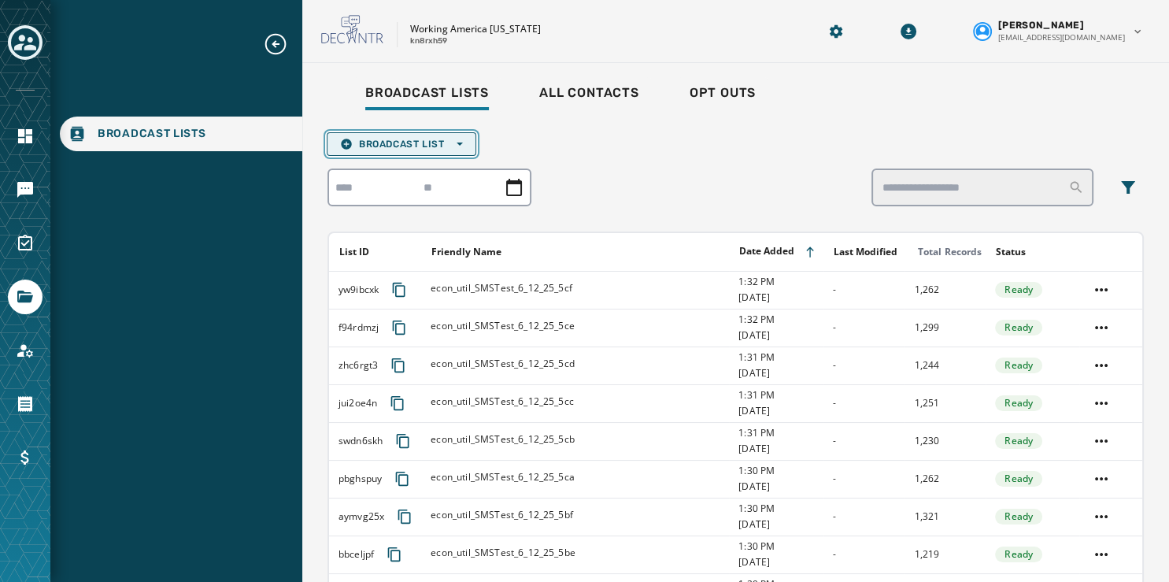
click at [386, 139] on span "Broadcast List Open options" at bounding box center [401, 144] width 123 height 13
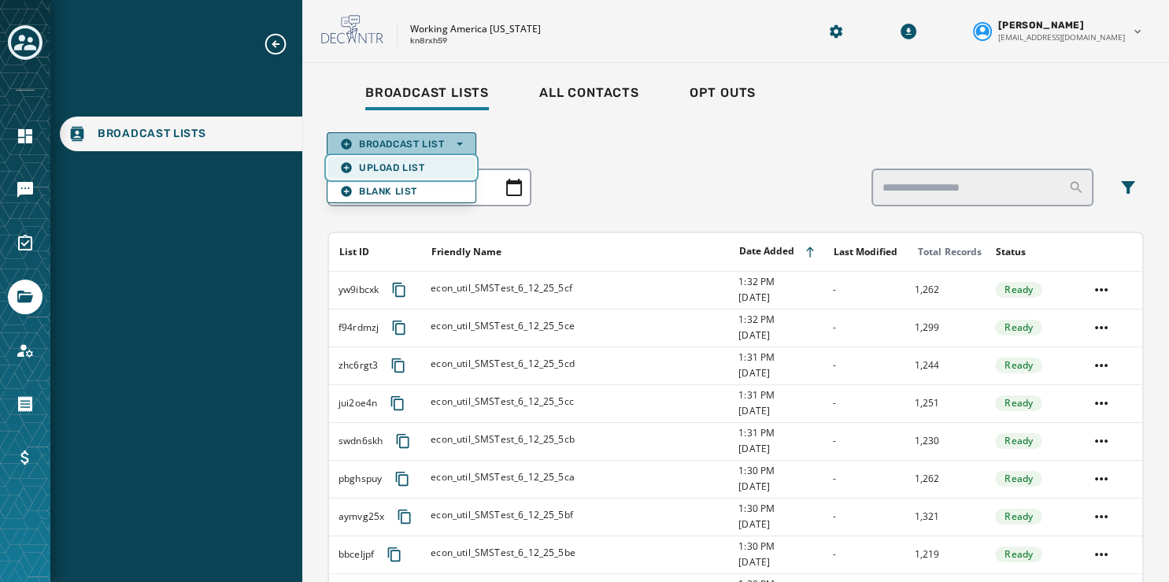
click at [406, 162] on span "Upload List" at bounding box center [401, 167] width 123 height 13
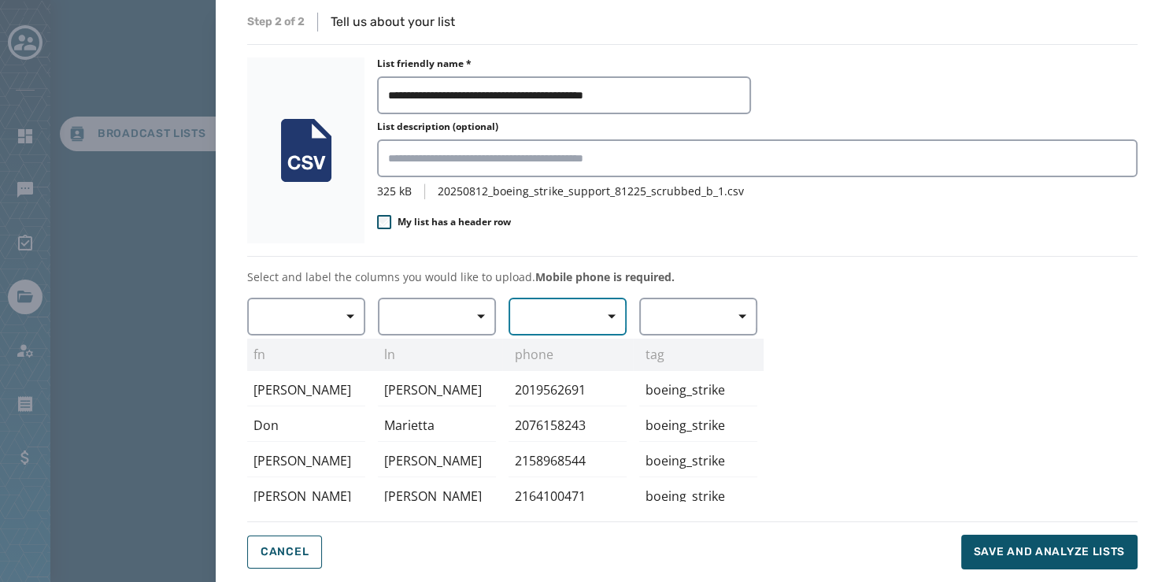
click at [618, 313] on span "button" at bounding box center [607, 317] width 38 height 32
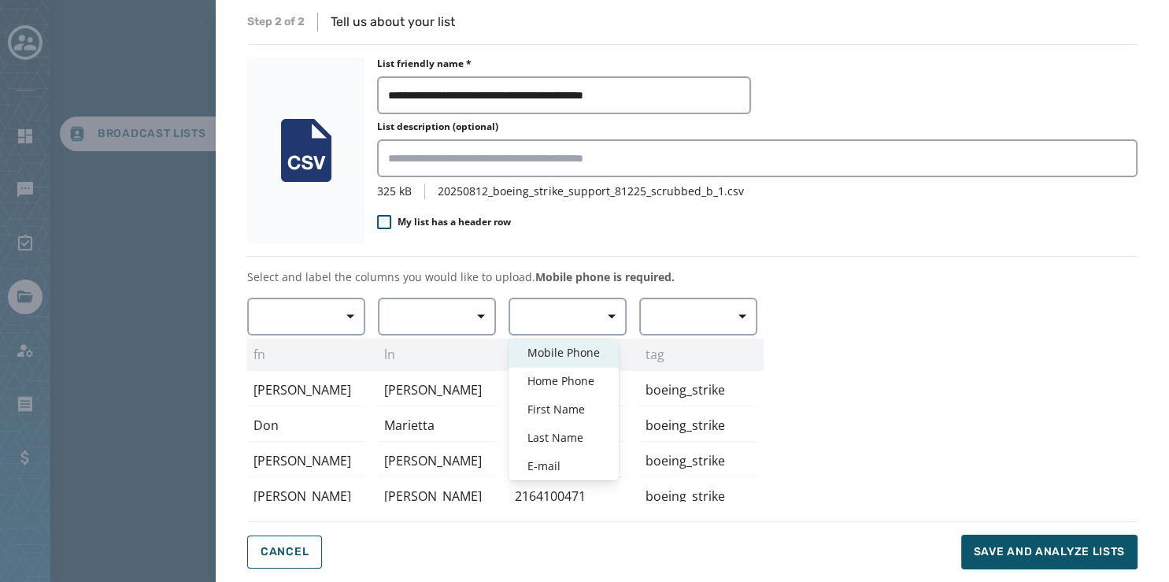
click at [584, 352] on span "Mobile Phone" at bounding box center [564, 353] width 72 height 16
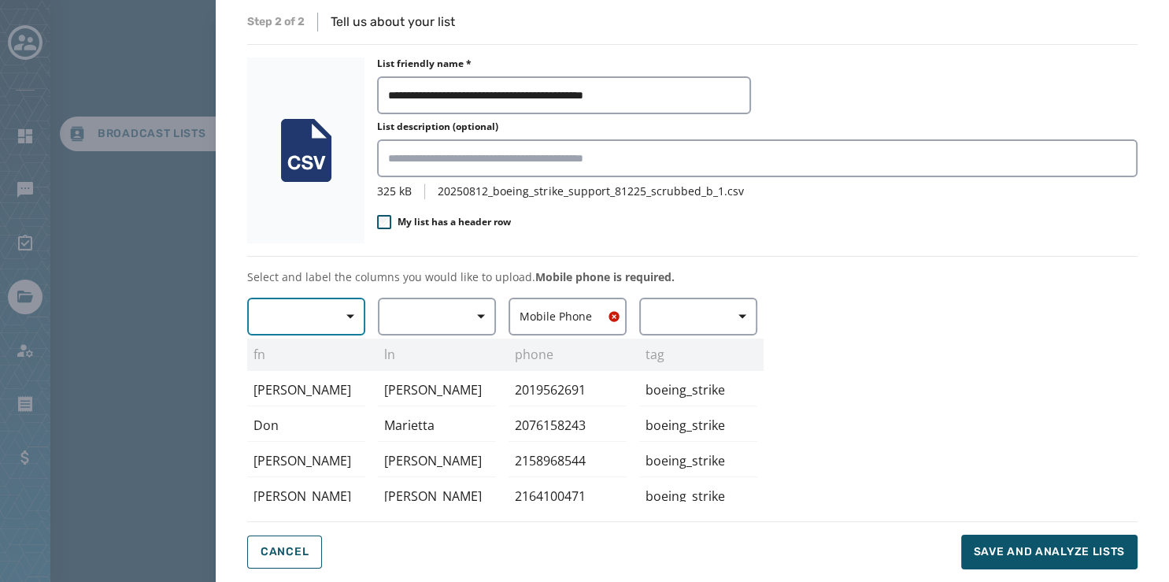
click at [314, 321] on button "button" at bounding box center [306, 317] width 118 height 38
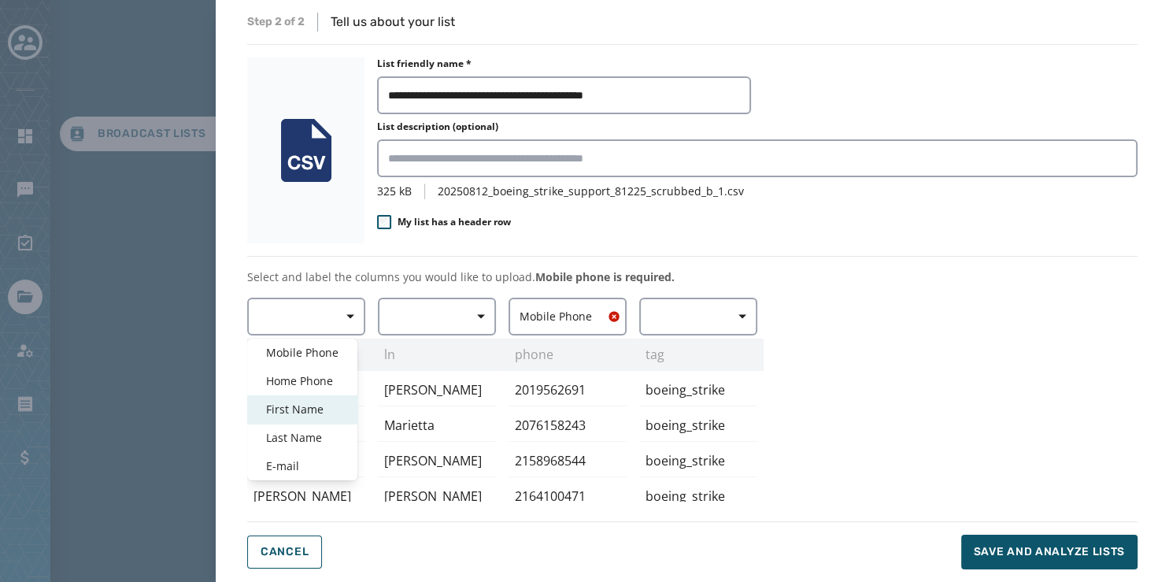
click at [295, 410] on span "First Name" at bounding box center [302, 410] width 72 height 16
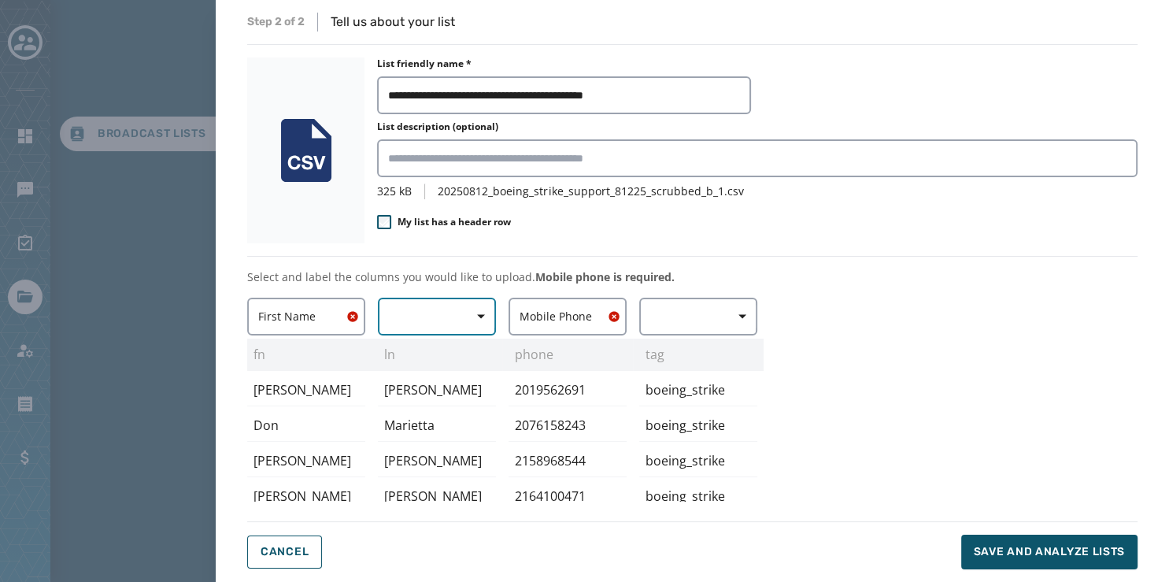
click at [428, 310] on button "button" at bounding box center [437, 317] width 118 height 38
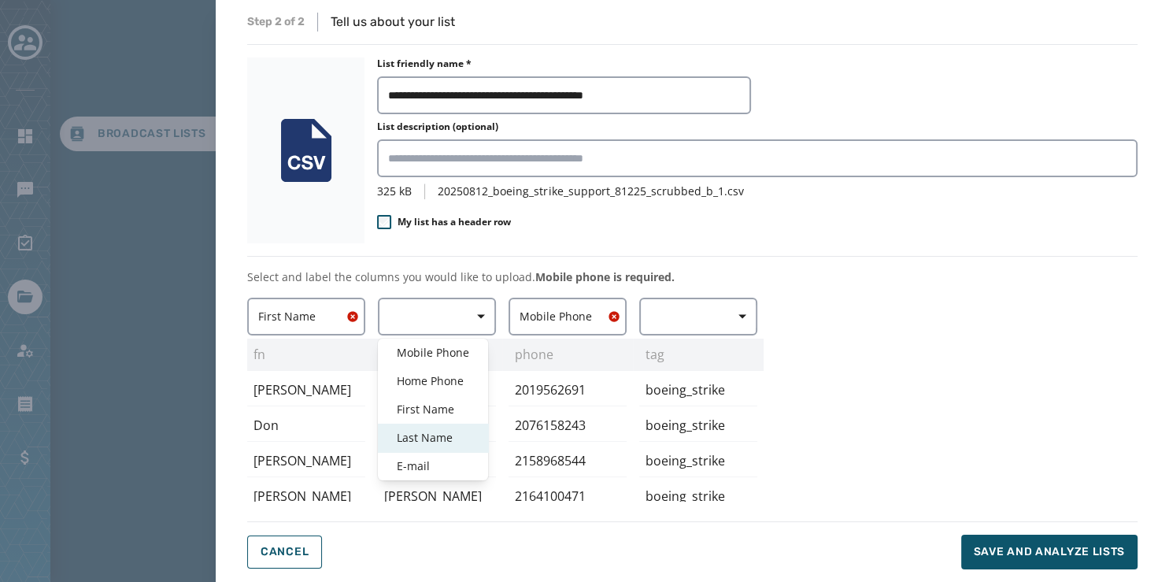
click at [424, 433] on span "Last Name" at bounding box center [433, 438] width 72 height 16
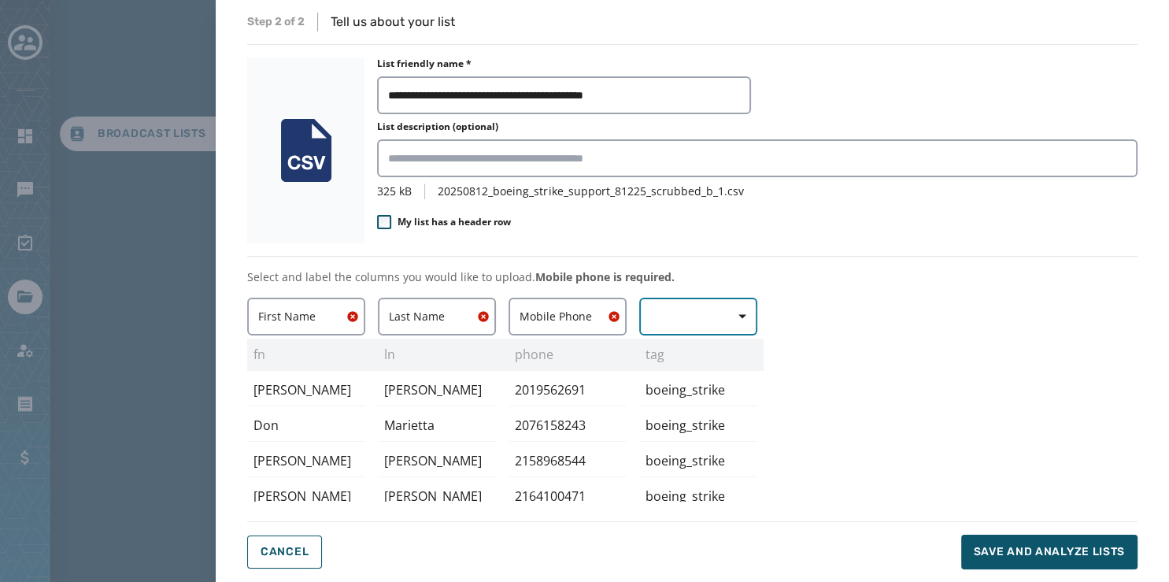
click at [692, 310] on button "button" at bounding box center [698, 317] width 118 height 38
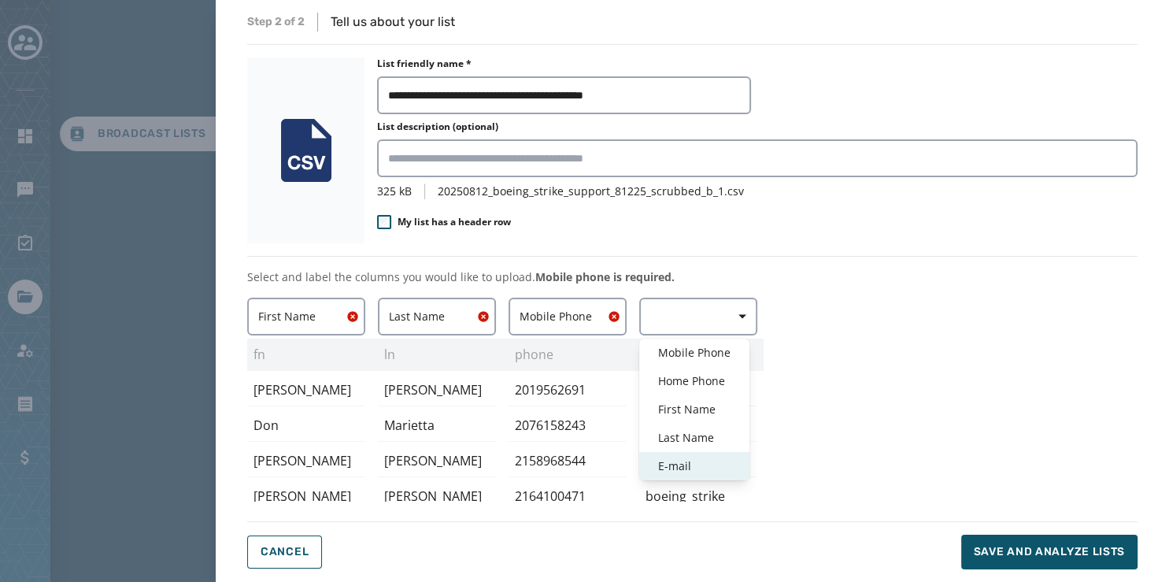
click at [683, 455] on div "E-mail" at bounding box center [694, 466] width 110 height 28
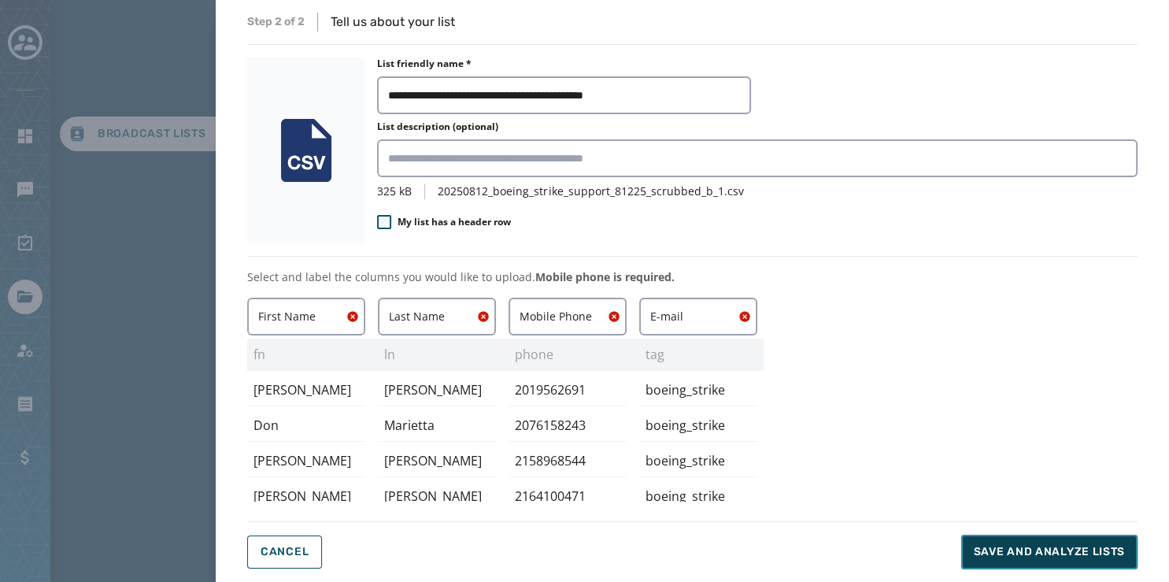
click at [1040, 552] on span "Save and analyze lists" at bounding box center [1049, 552] width 151 height 16
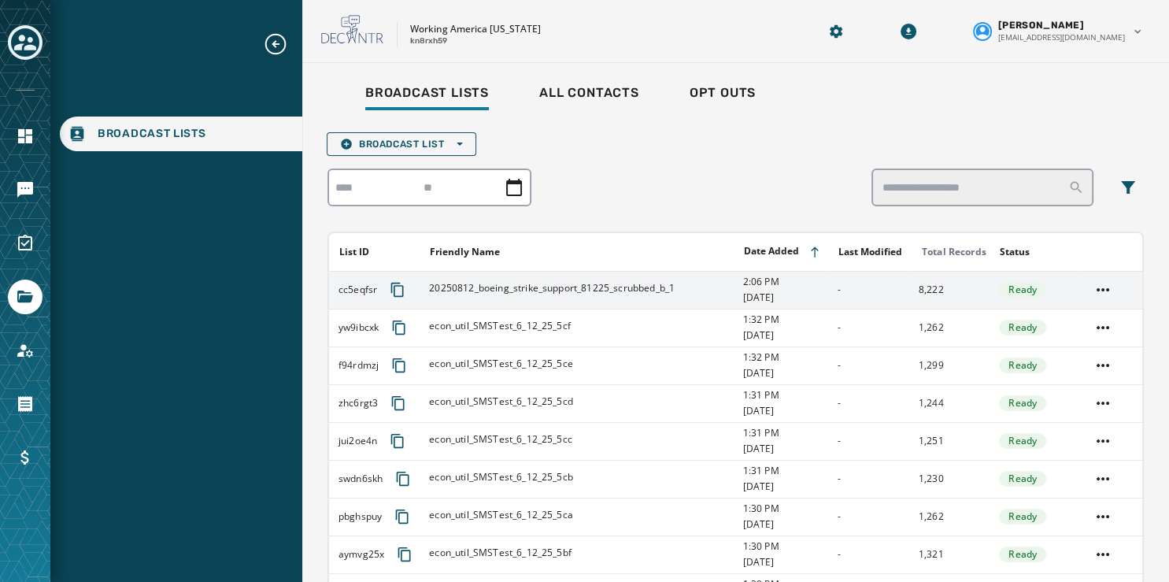
click at [581, 285] on span "20250812_boeing_strike_support_81225_scrubbed_b_1" at bounding box center [552, 288] width 246 height 13
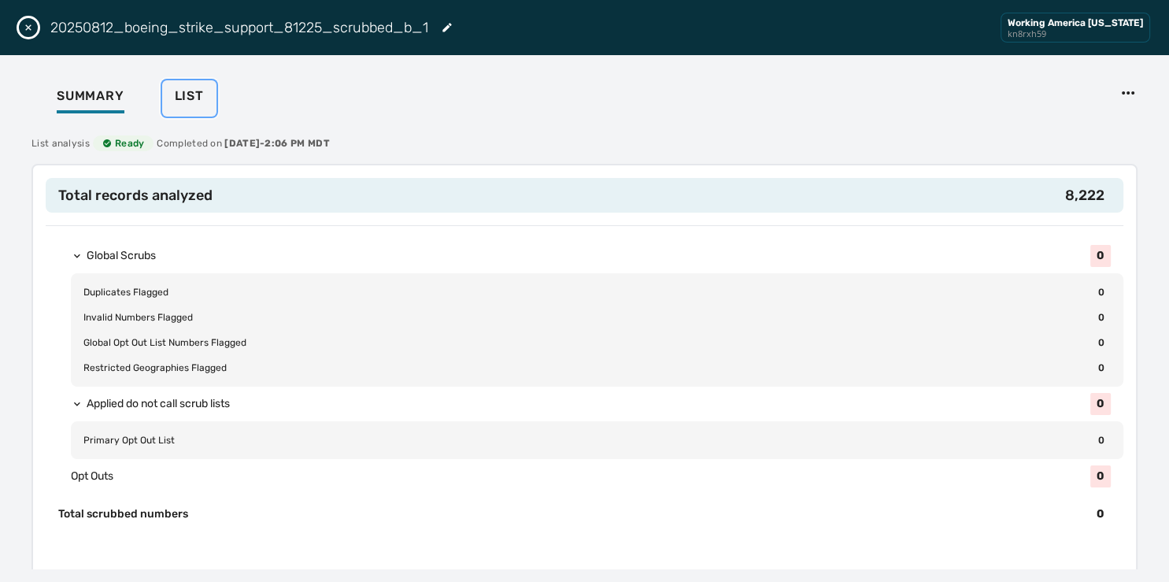
click at [187, 99] on span "List" at bounding box center [189, 96] width 29 height 16
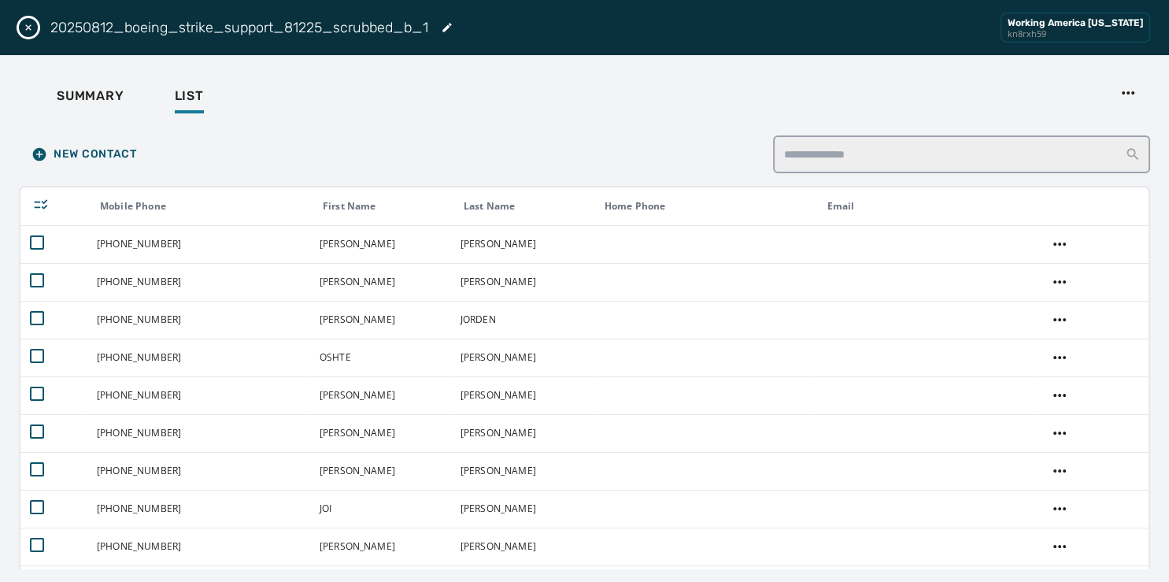
click at [27, 27] on icon "Close drawer" at bounding box center [28, 27] width 13 height 13
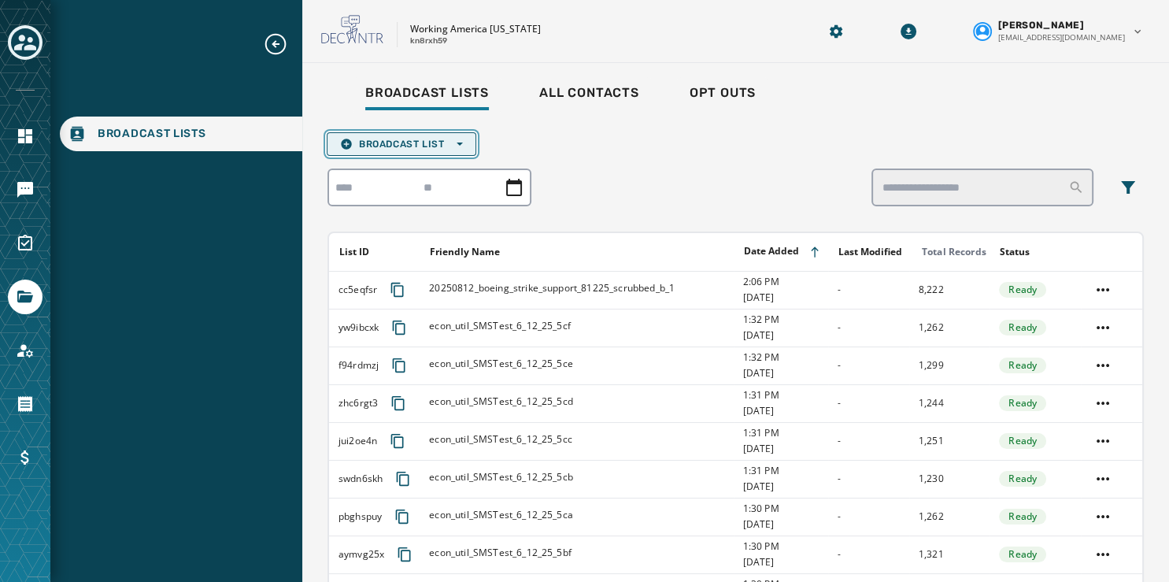
click at [462, 138] on span "Broadcast List Open options" at bounding box center [401, 144] width 123 height 13
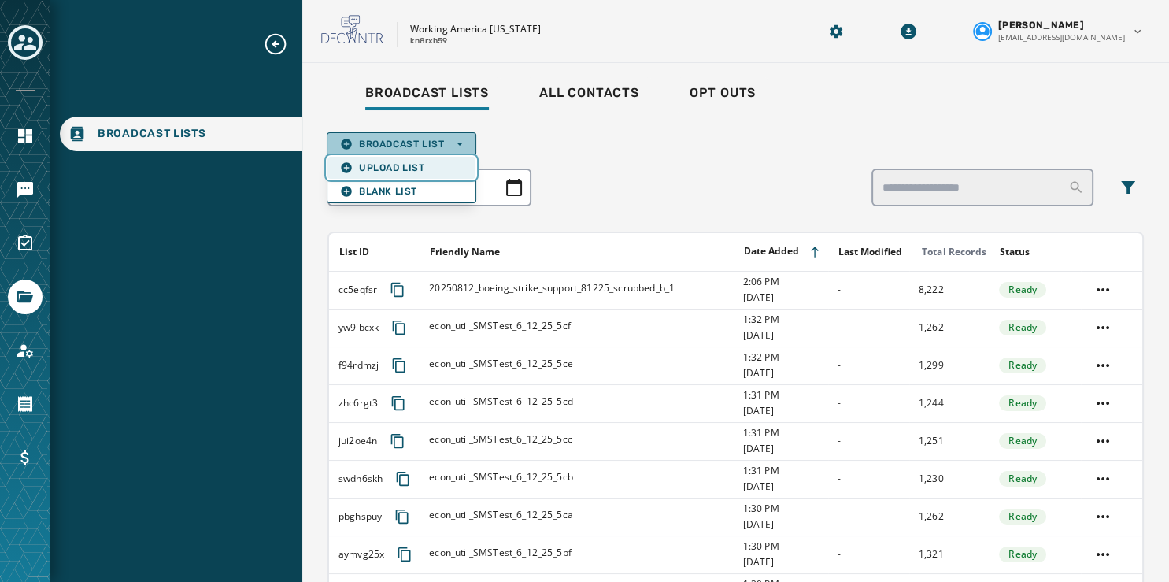
click at [433, 167] on span "Upload List" at bounding box center [401, 167] width 123 height 13
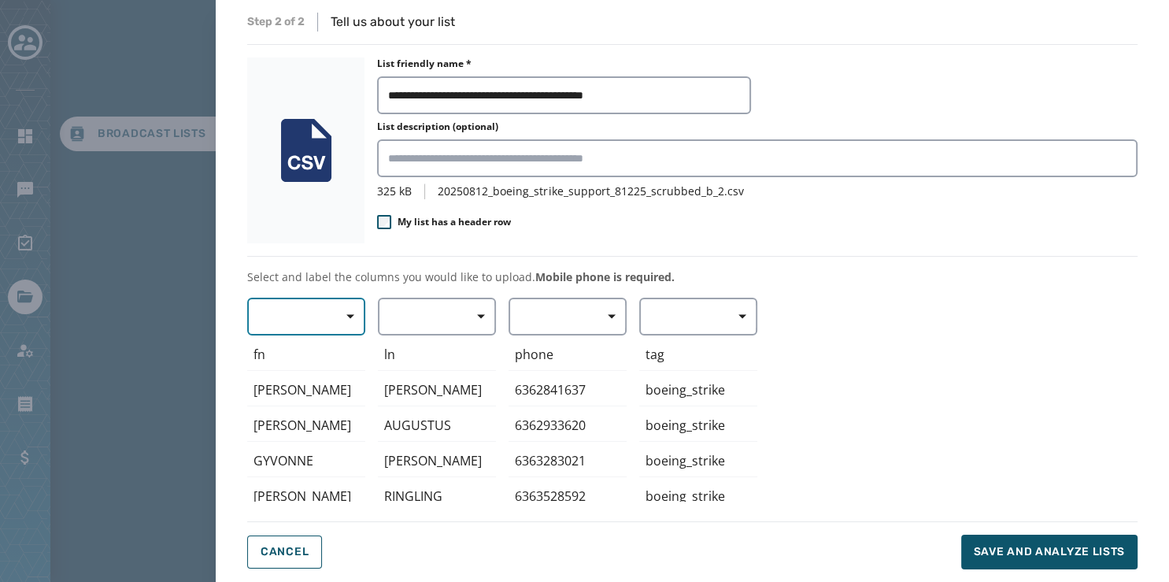
click at [342, 324] on span "button" at bounding box center [345, 317] width 38 height 32
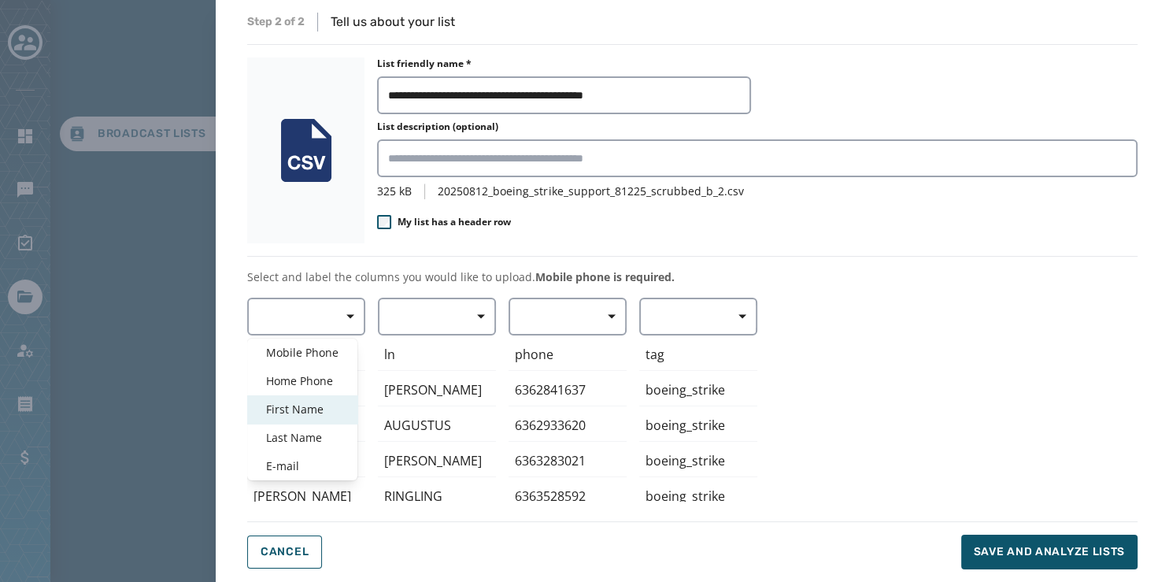
click at [327, 417] on div "First Name" at bounding box center [302, 409] width 110 height 28
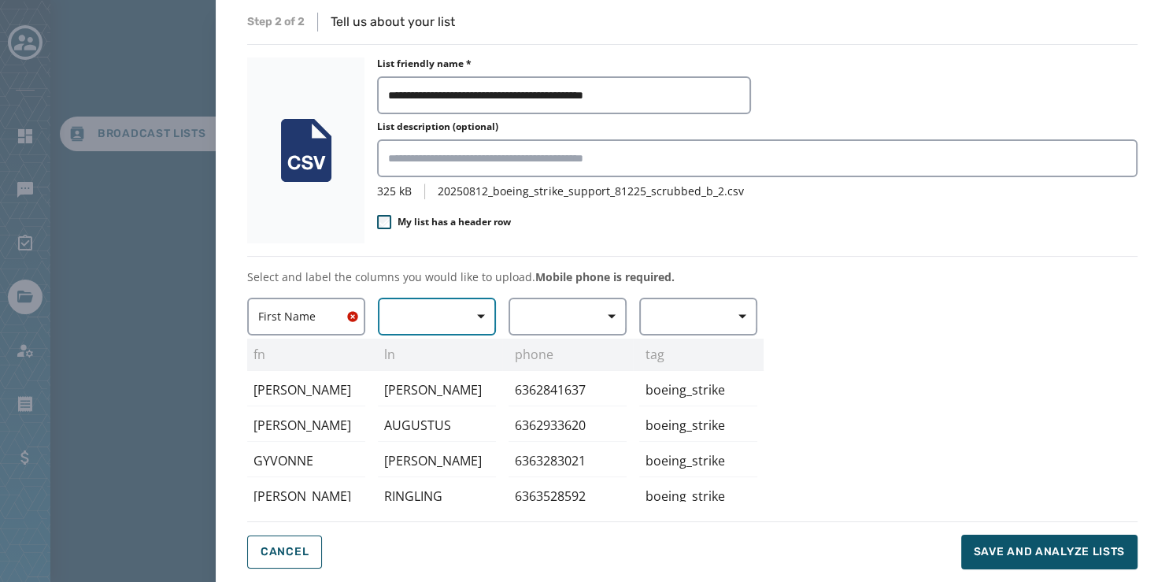
click at [447, 310] on button "button" at bounding box center [437, 317] width 118 height 38
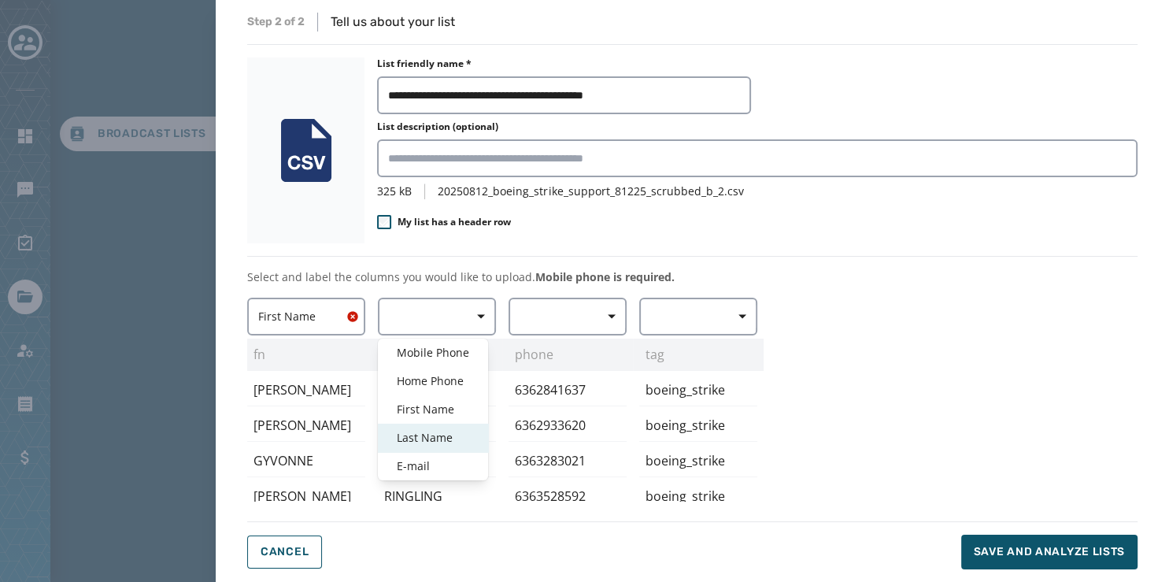
click at [442, 438] on span "Last Name" at bounding box center [433, 438] width 72 height 16
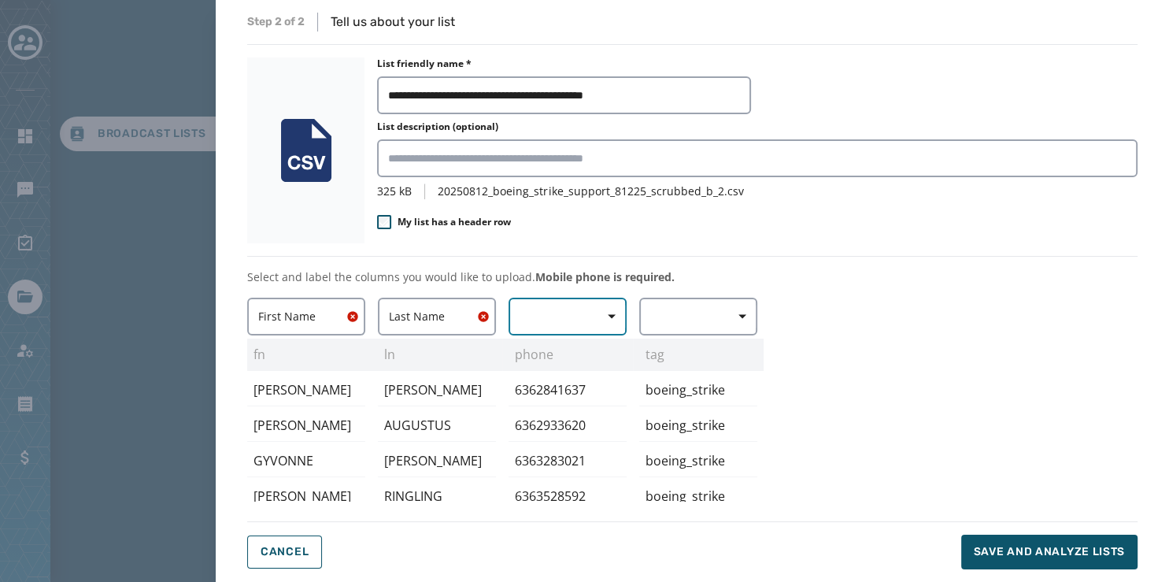
click at [573, 314] on button "button" at bounding box center [568, 317] width 118 height 38
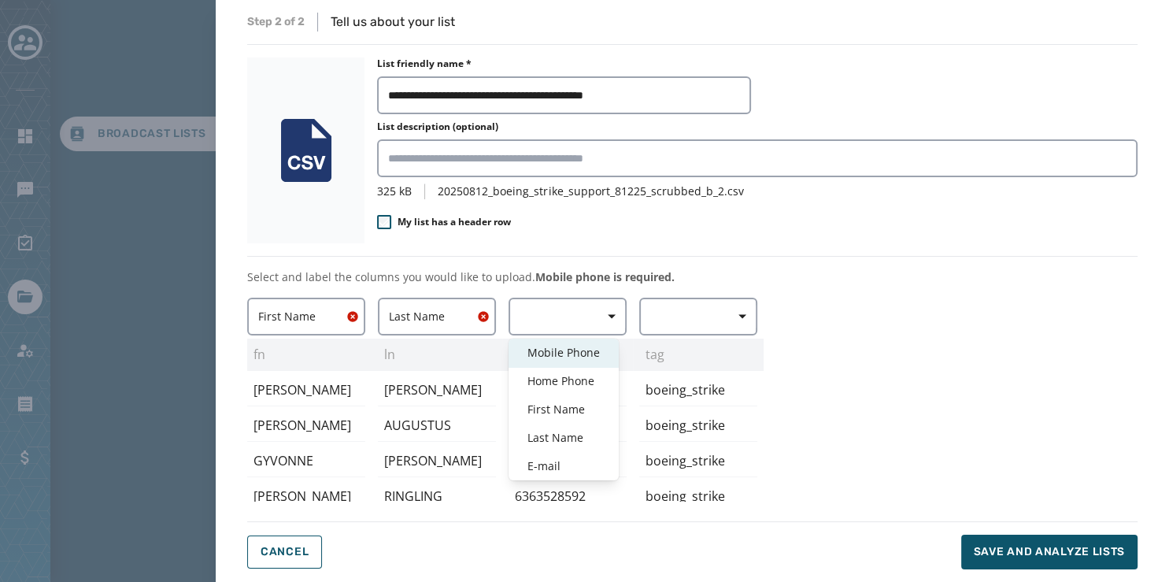
click at [577, 350] on span "Mobile Phone" at bounding box center [564, 353] width 72 height 16
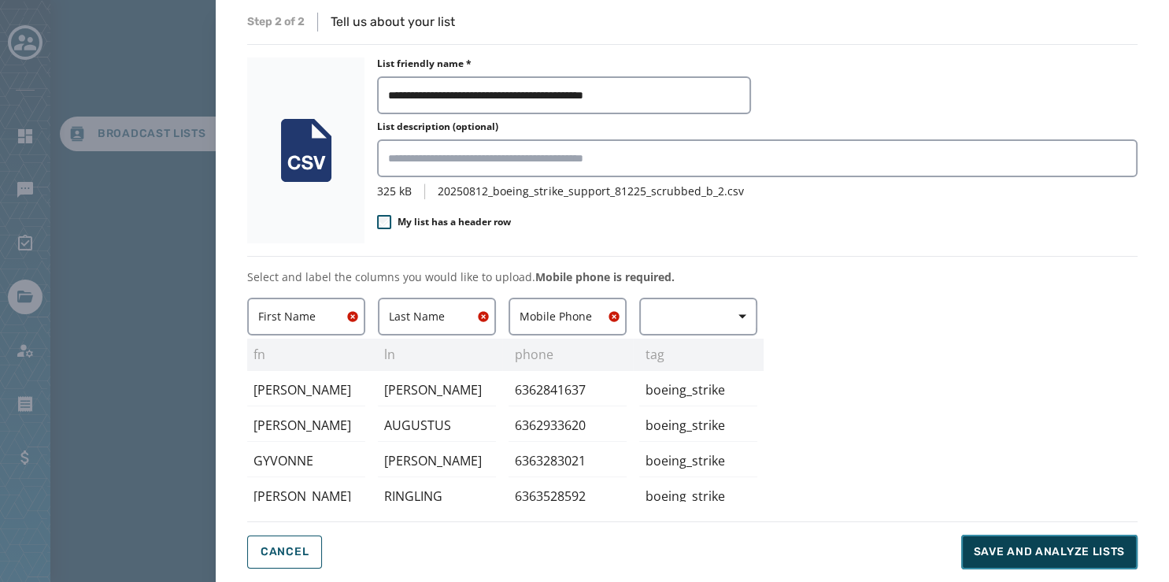
click at [1049, 550] on span "Save and analyze lists" at bounding box center [1049, 552] width 151 height 16
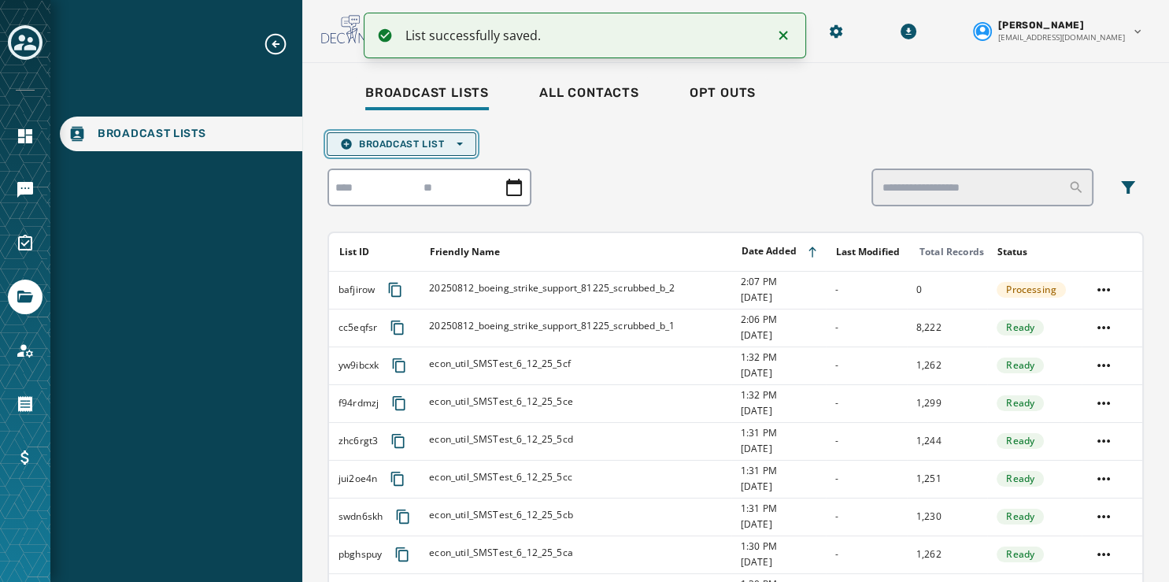
click at [428, 142] on span "Broadcast List Open options" at bounding box center [401, 144] width 123 height 13
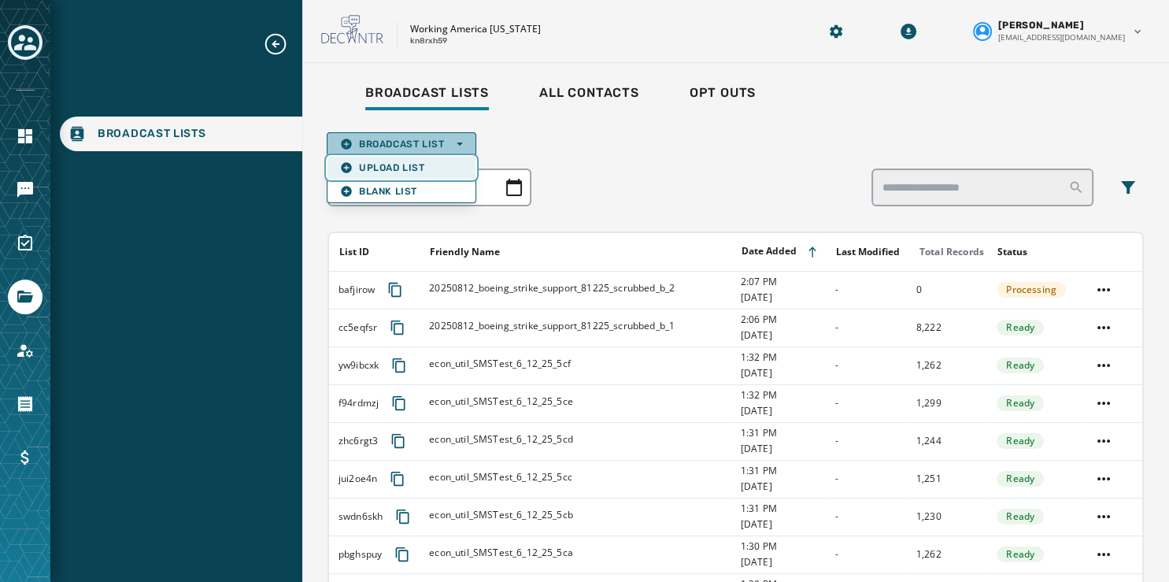
click at [427, 159] on button "Upload List" at bounding box center [402, 168] width 148 height 22
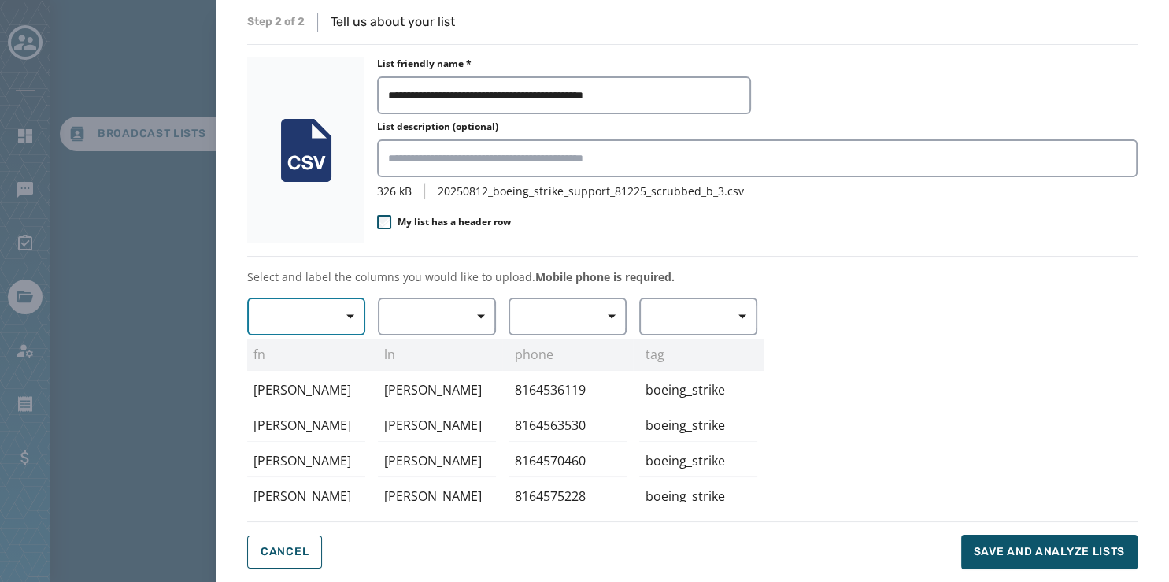
click at [335, 318] on span "button" at bounding box center [345, 317] width 38 height 32
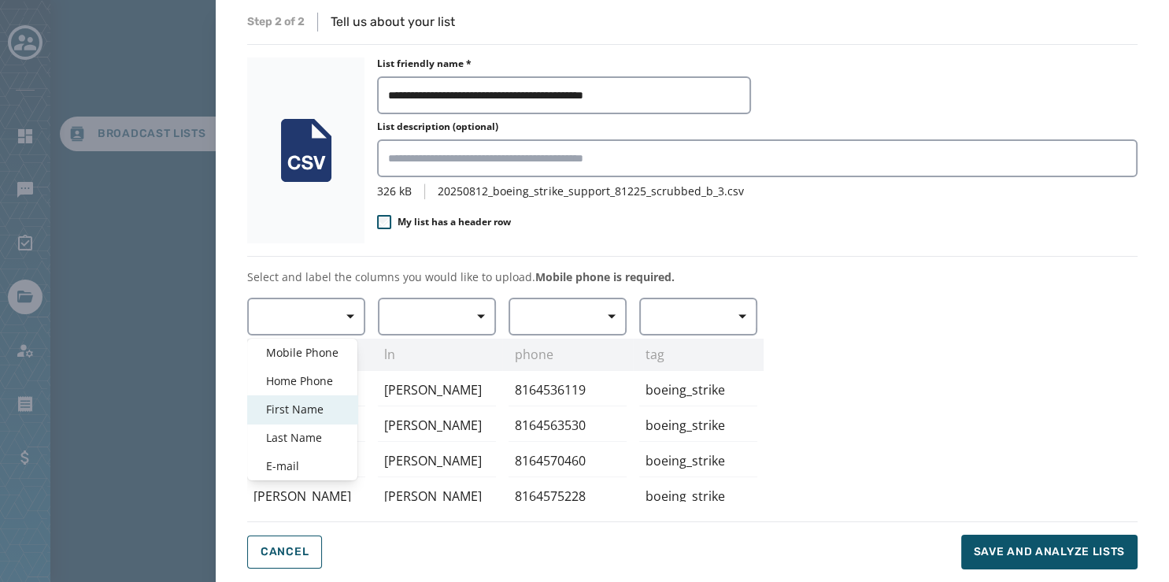
click at [335, 405] on span "First Name" at bounding box center [302, 410] width 72 height 16
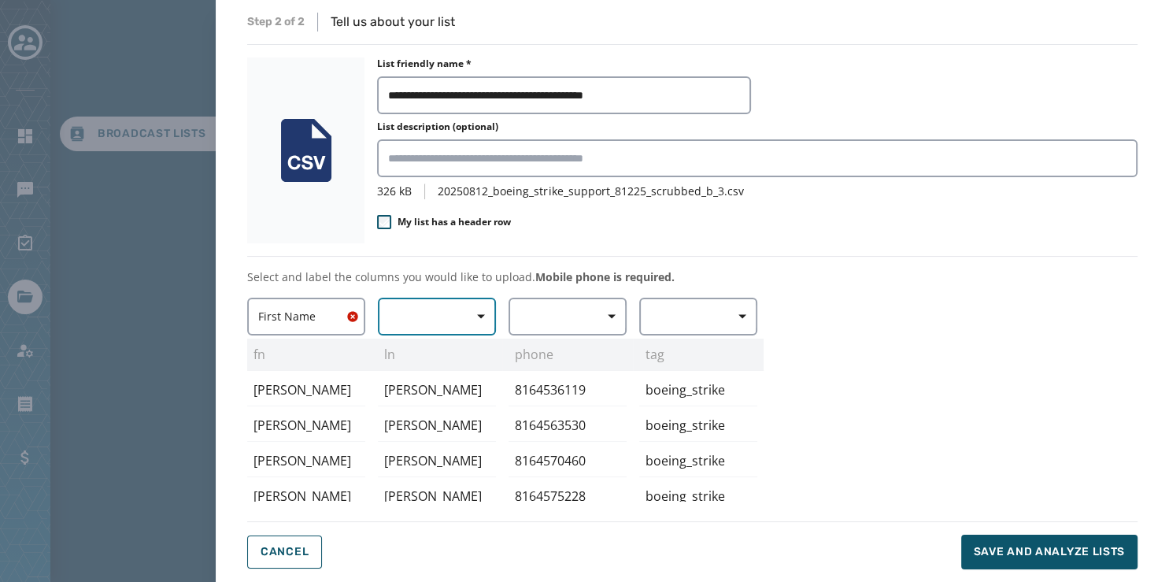
click at [445, 304] on button "button" at bounding box center [437, 317] width 118 height 38
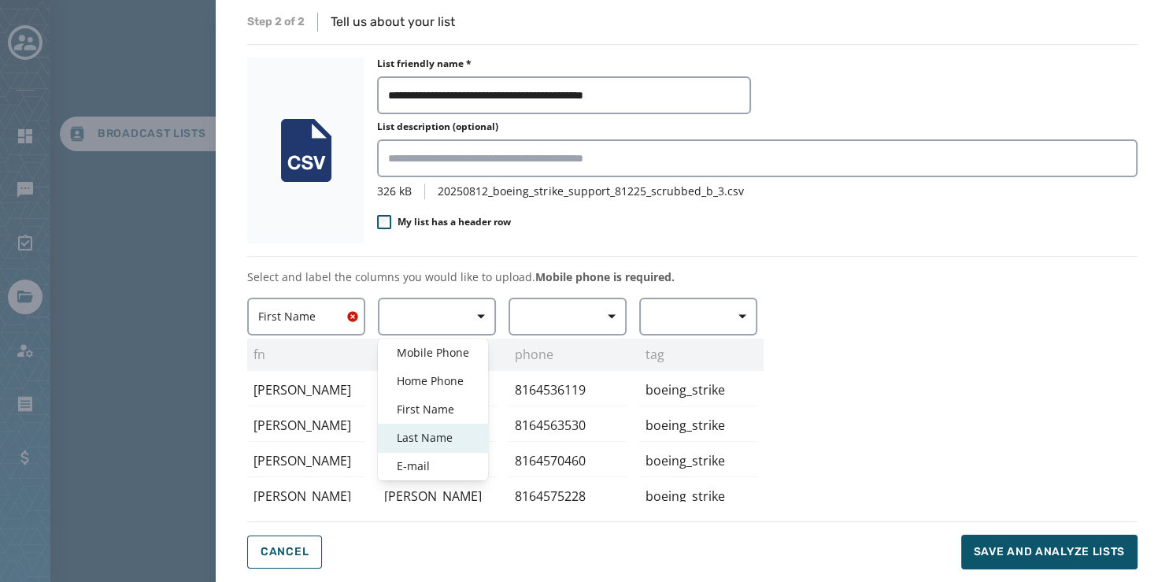
click at [444, 427] on div "Last Name" at bounding box center [433, 438] width 110 height 28
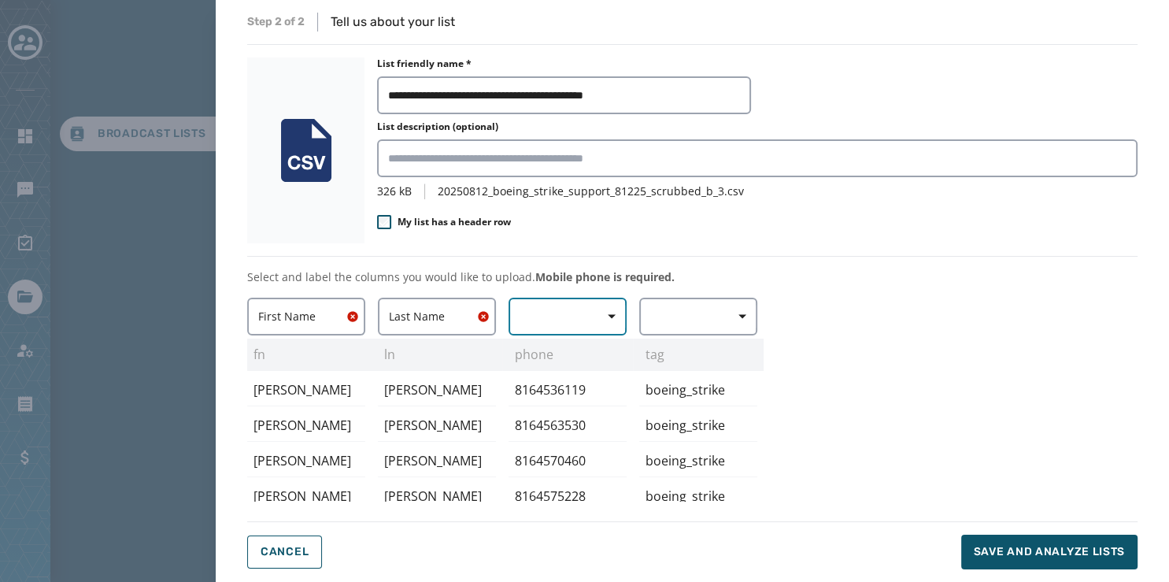
click at [541, 327] on button "button" at bounding box center [568, 317] width 118 height 38
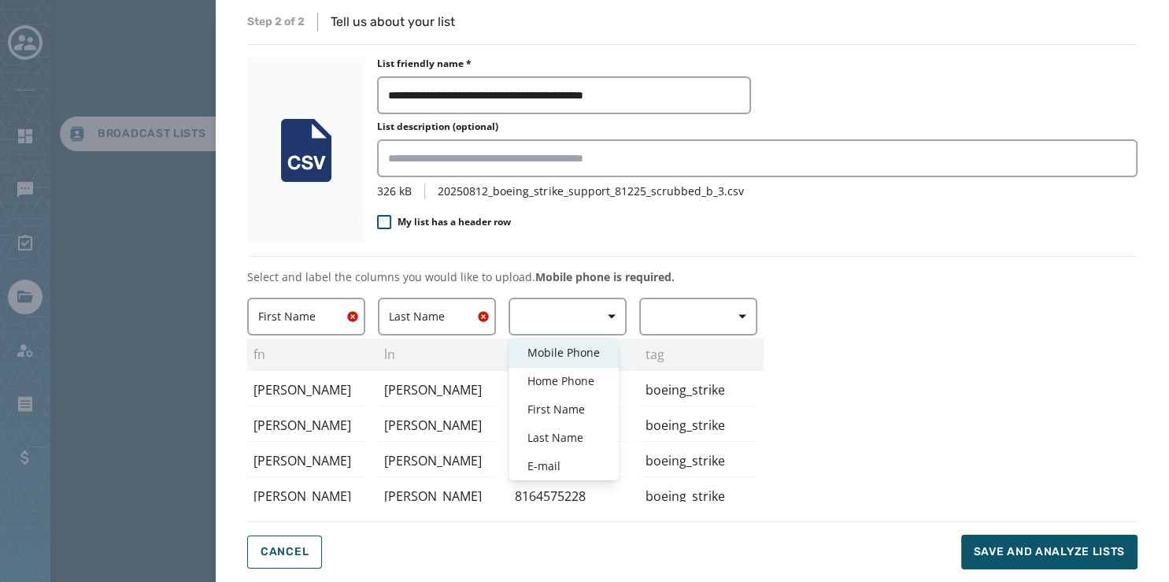
click at [592, 349] on span "Mobile Phone" at bounding box center [564, 353] width 72 height 16
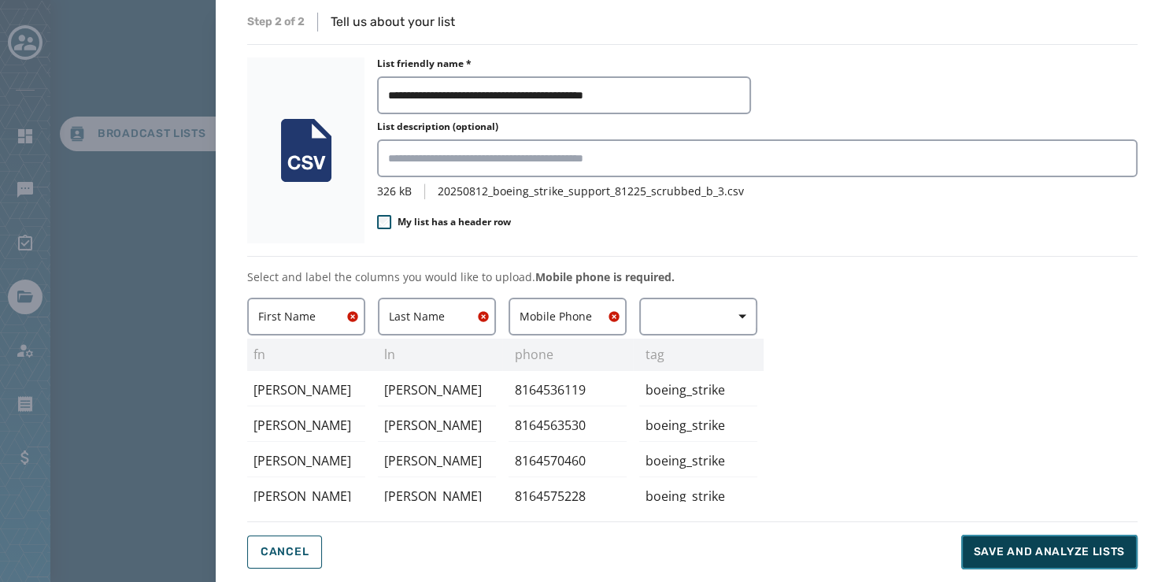
click at [1054, 554] on span "Save and analyze lists" at bounding box center [1049, 552] width 151 height 16
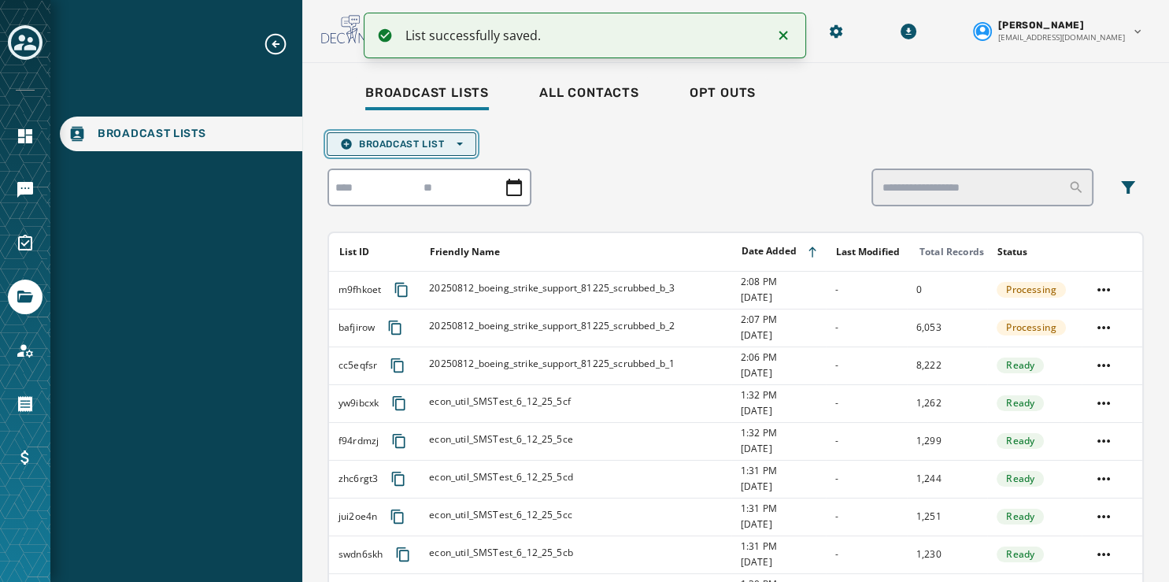
click at [434, 143] on span "Broadcast List Open options" at bounding box center [401, 144] width 123 height 13
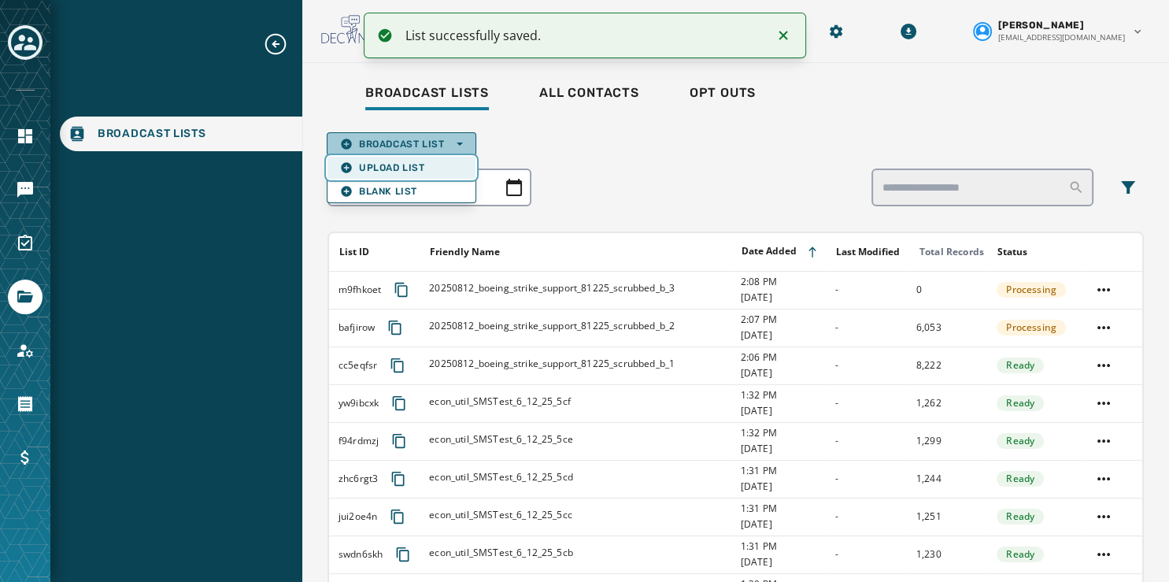
click at [424, 159] on button "Upload List" at bounding box center [402, 168] width 148 height 22
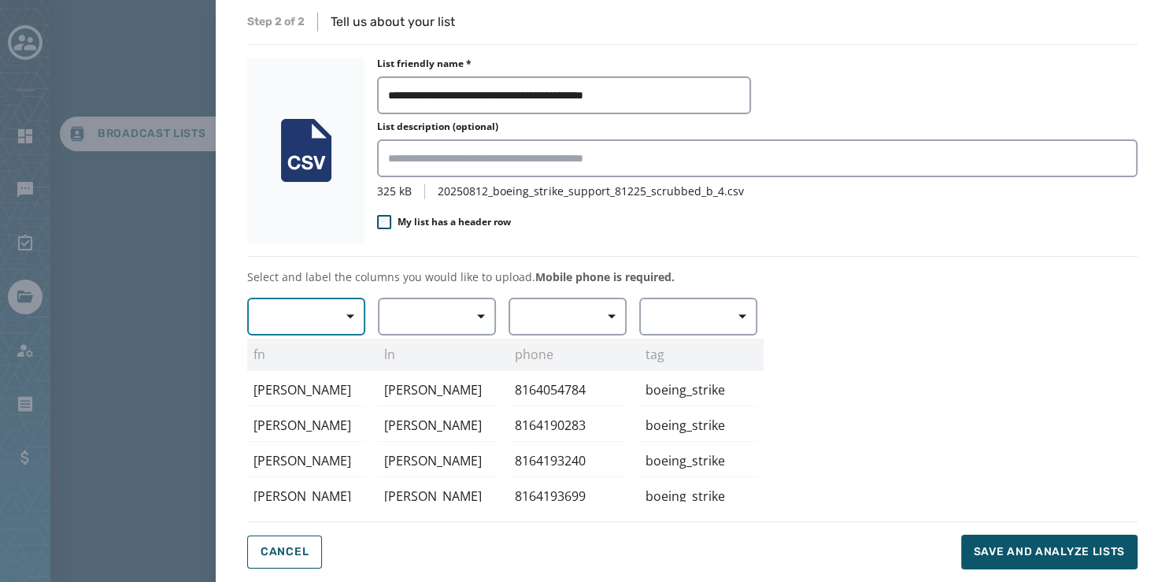
click at [343, 321] on span "button" at bounding box center [345, 317] width 38 height 32
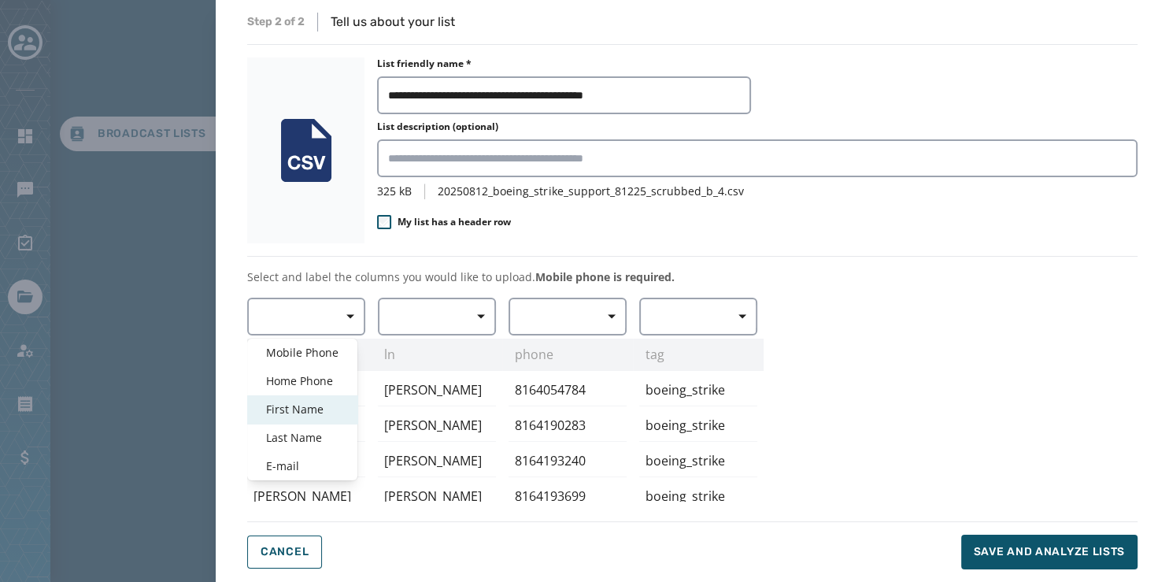
click at [320, 408] on span "First Name" at bounding box center [302, 410] width 72 height 16
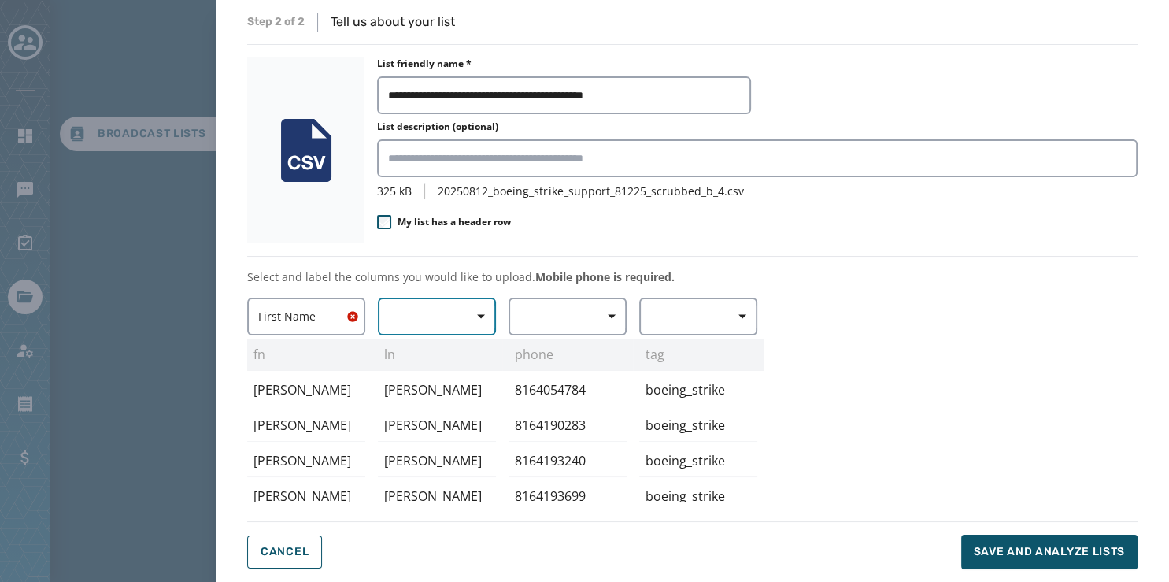
click at [439, 321] on button "button" at bounding box center [437, 317] width 118 height 38
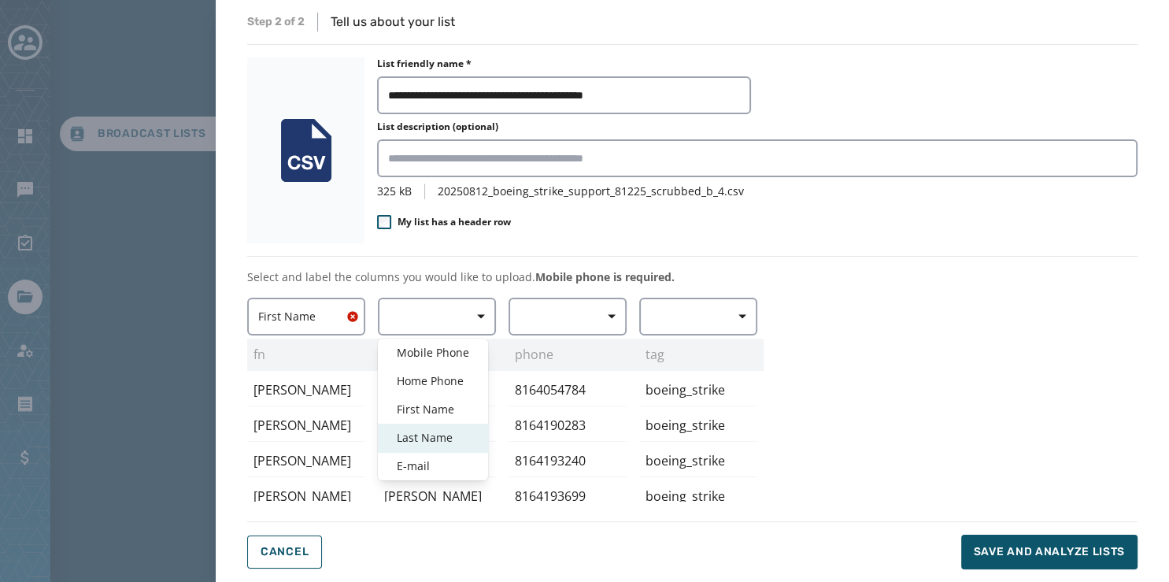
click at [443, 432] on span "Last Name" at bounding box center [433, 438] width 72 height 16
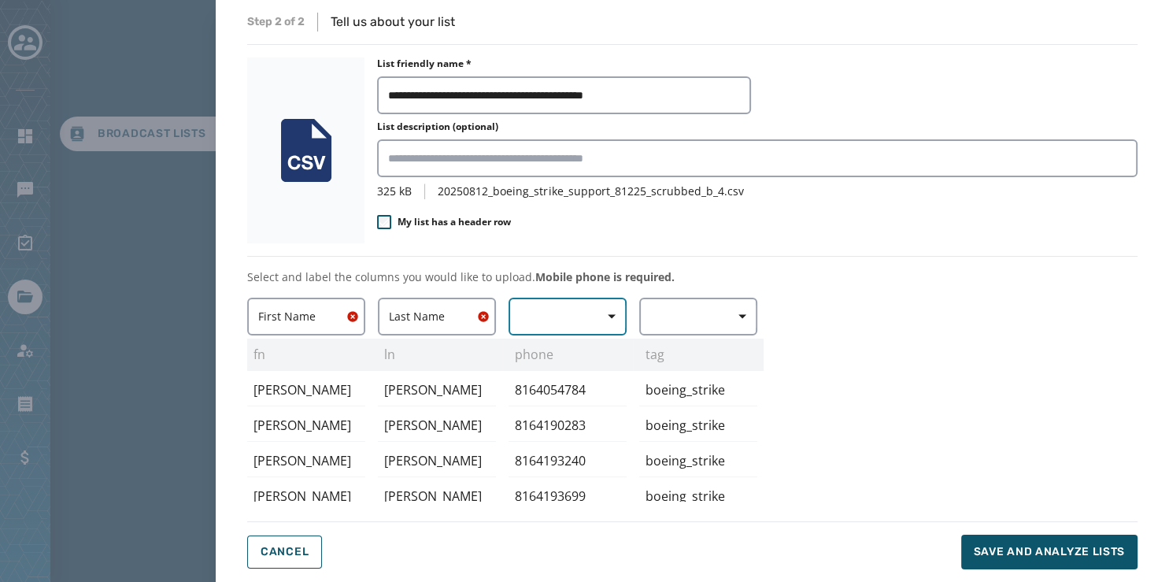
click at [541, 323] on button "button" at bounding box center [568, 317] width 118 height 38
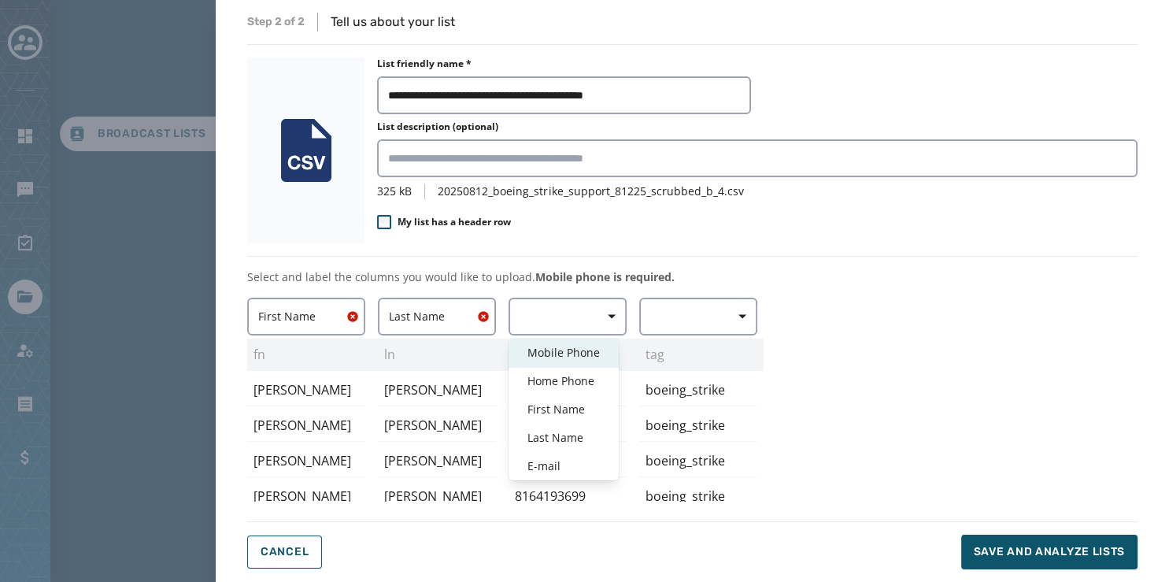
click at [573, 355] on span "Mobile Phone" at bounding box center [564, 353] width 72 height 16
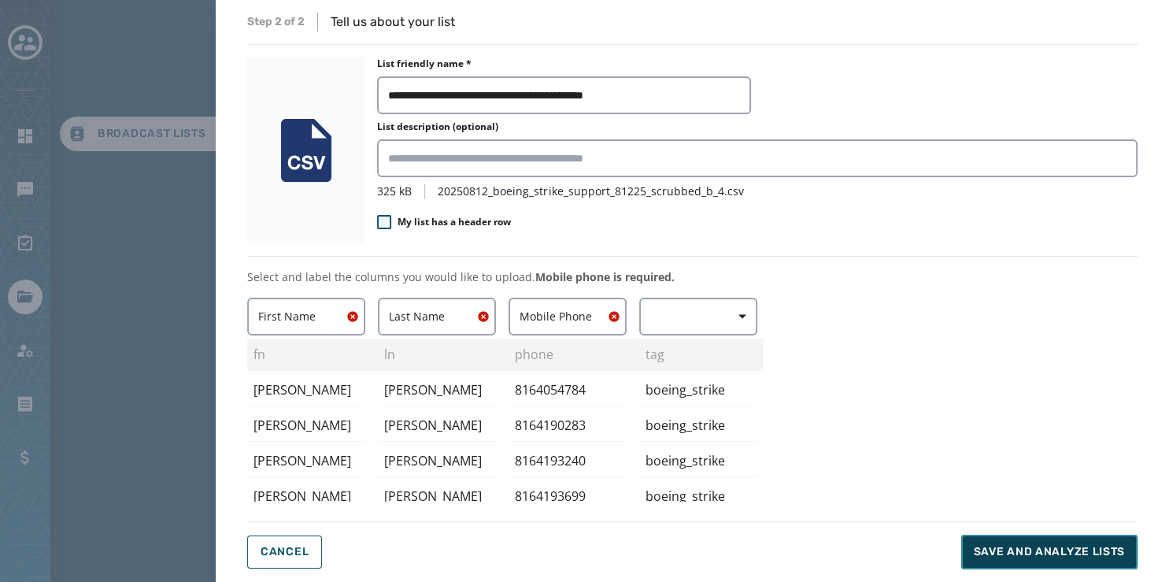
click at [1010, 543] on button "Save and analyze lists" at bounding box center [1050, 552] width 176 height 35
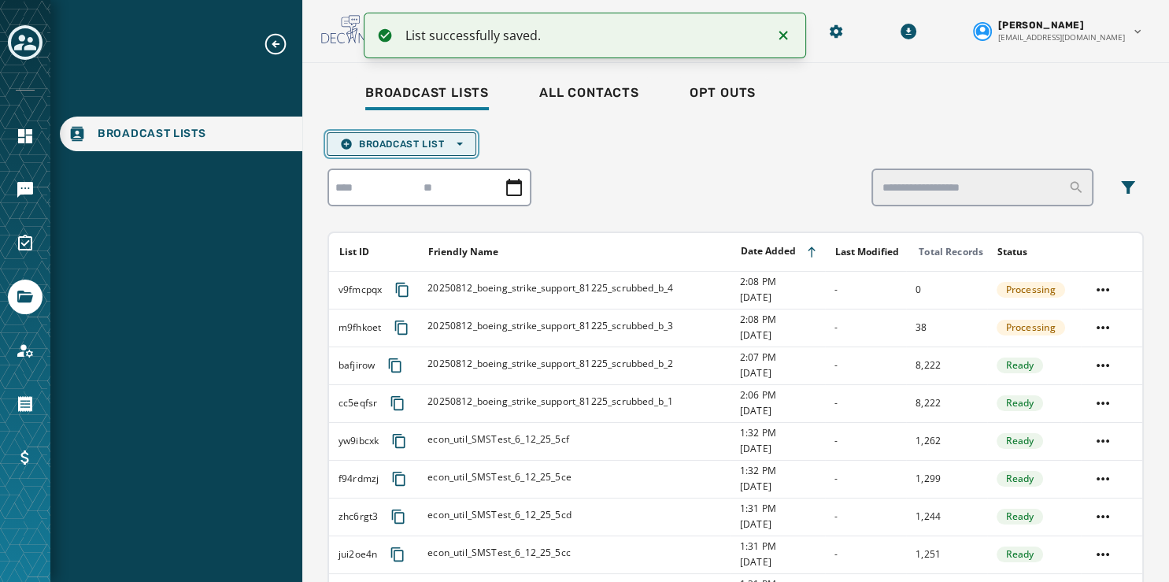
click at [443, 142] on span "Broadcast List Open options" at bounding box center [401, 144] width 123 height 13
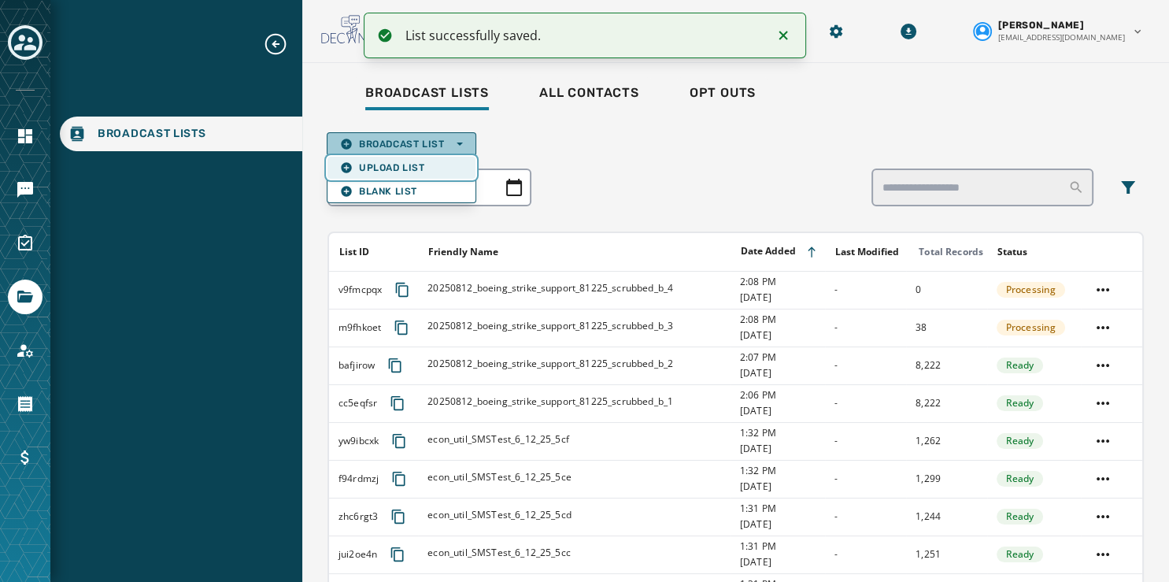
click at [430, 167] on span "Upload List" at bounding box center [401, 167] width 123 height 13
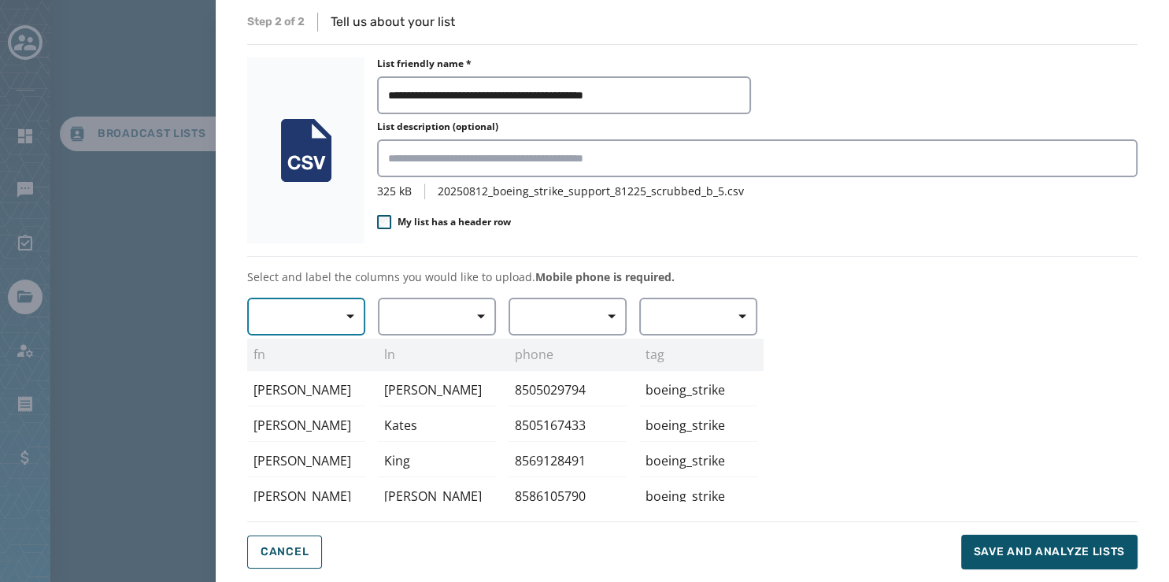
click at [315, 324] on button "button" at bounding box center [306, 317] width 118 height 38
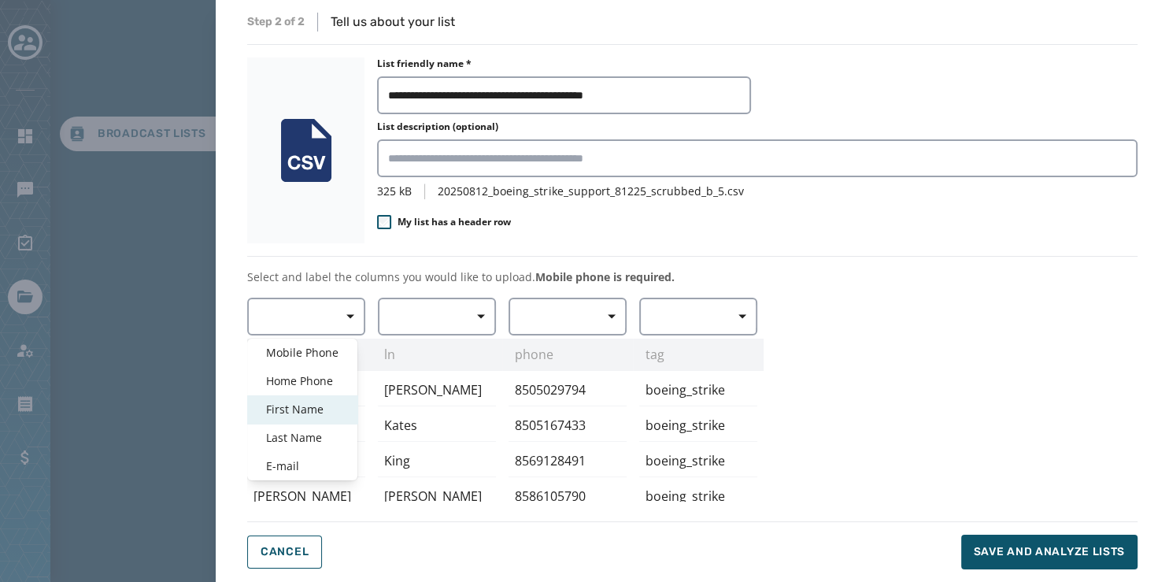
click at [318, 410] on span "First Name" at bounding box center [302, 410] width 72 height 16
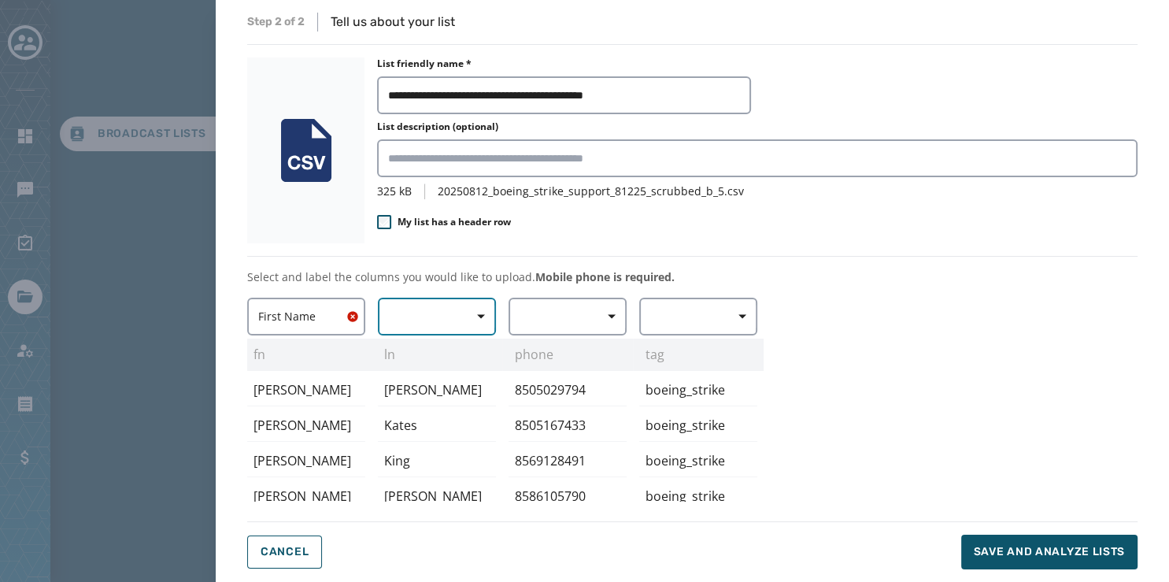
click at [414, 318] on button "button" at bounding box center [437, 317] width 118 height 38
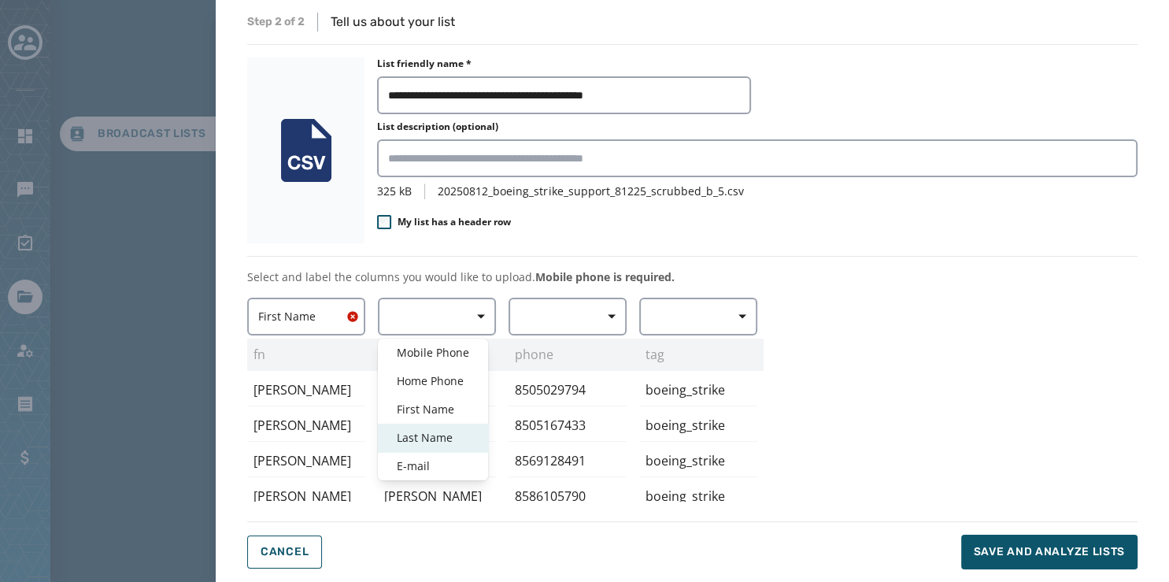
click at [421, 428] on div "Last Name" at bounding box center [433, 438] width 110 height 28
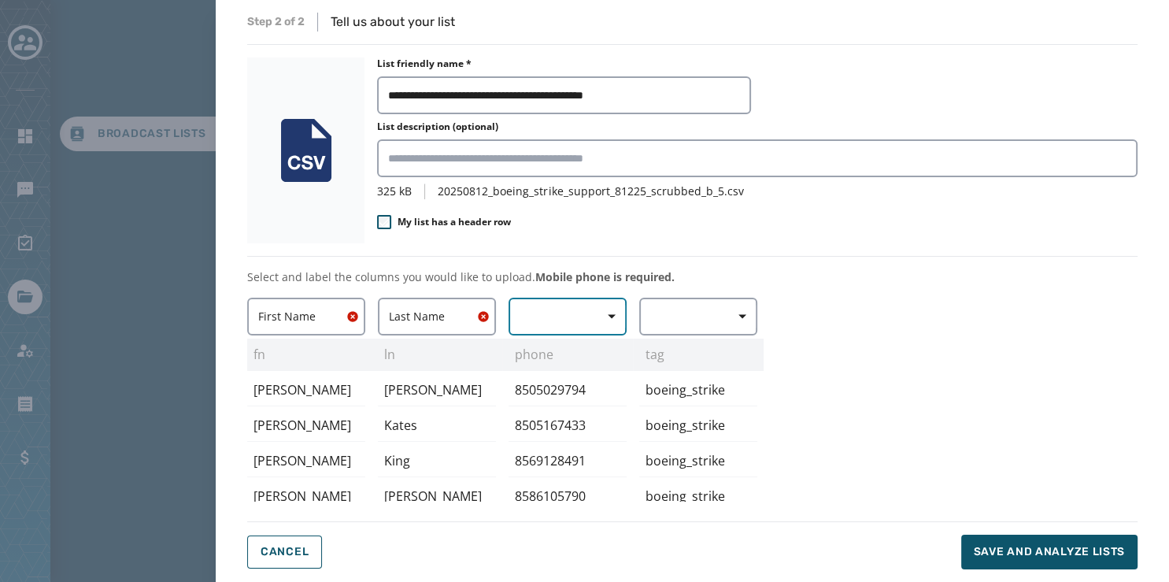
click at [556, 317] on button "button" at bounding box center [568, 317] width 118 height 38
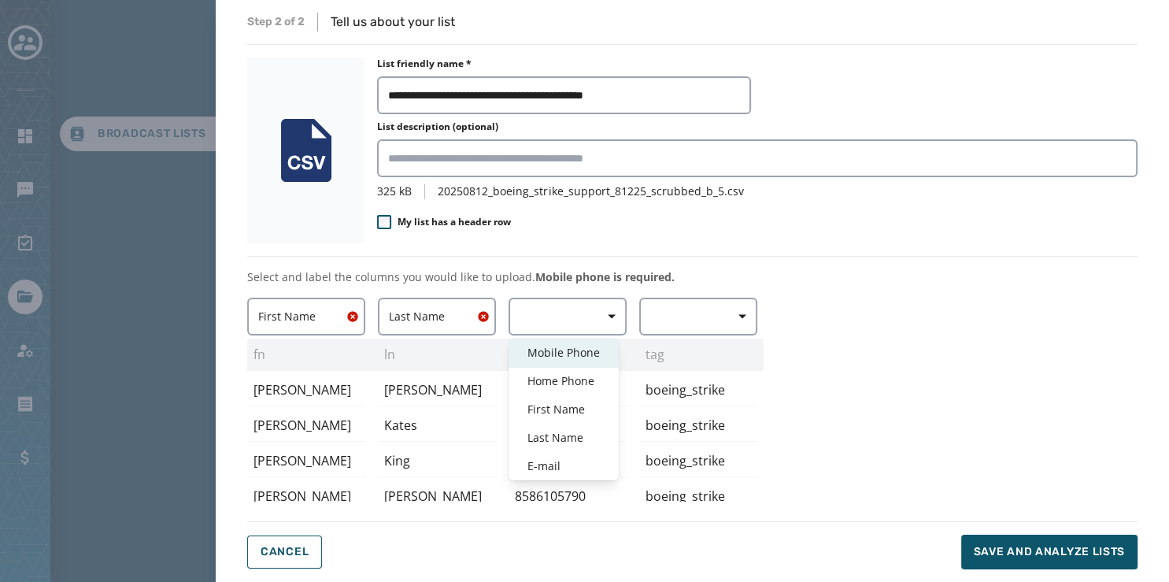
click at [558, 348] on span "Mobile Phone" at bounding box center [564, 353] width 72 height 16
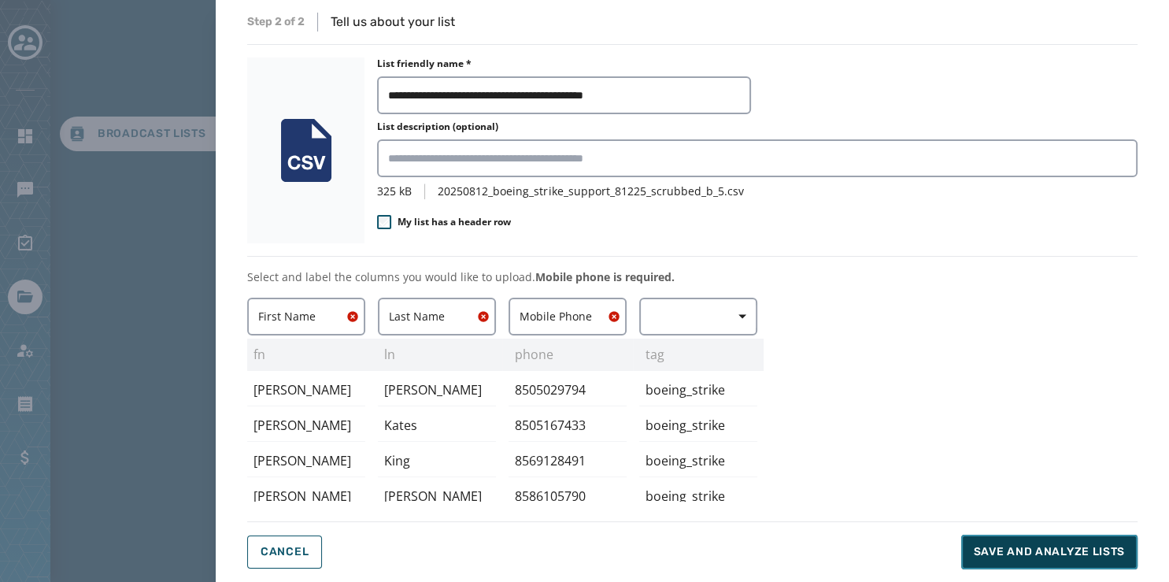
click at [1084, 551] on span "Save and analyze lists" at bounding box center [1049, 552] width 151 height 16
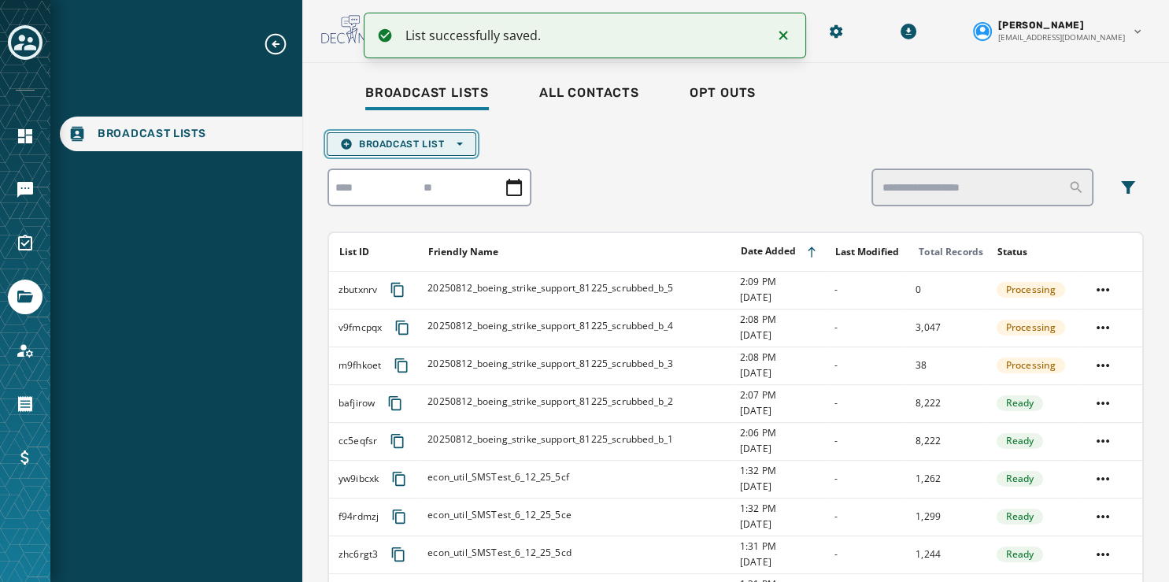
click at [417, 142] on span "Broadcast List Open options" at bounding box center [401, 144] width 123 height 13
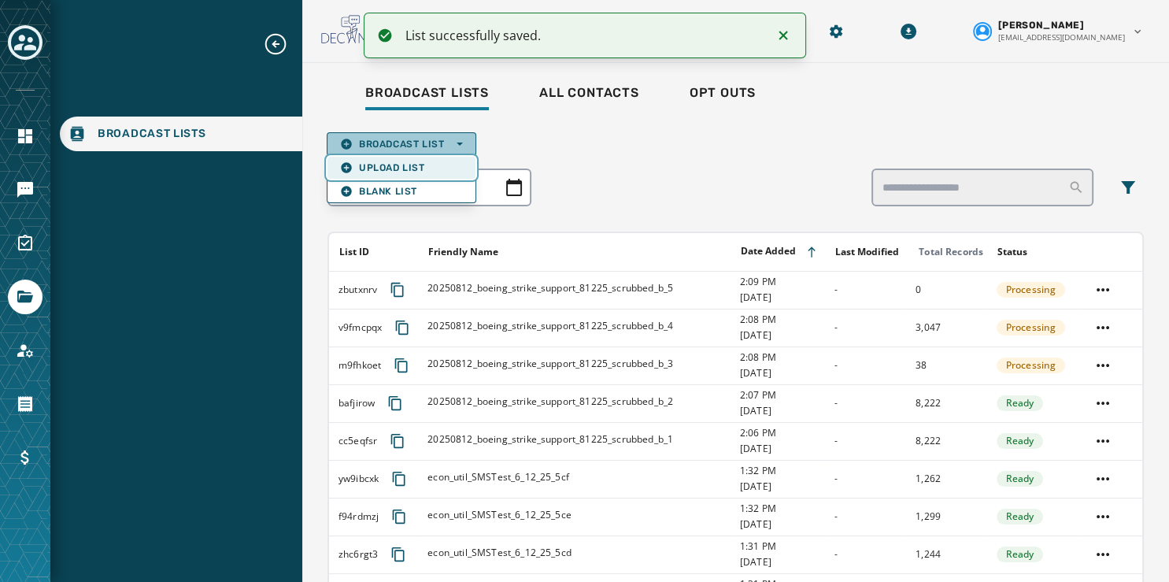
click at [414, 158] on button "Upload List" at bounding box center [402, 168] width 148 height 22
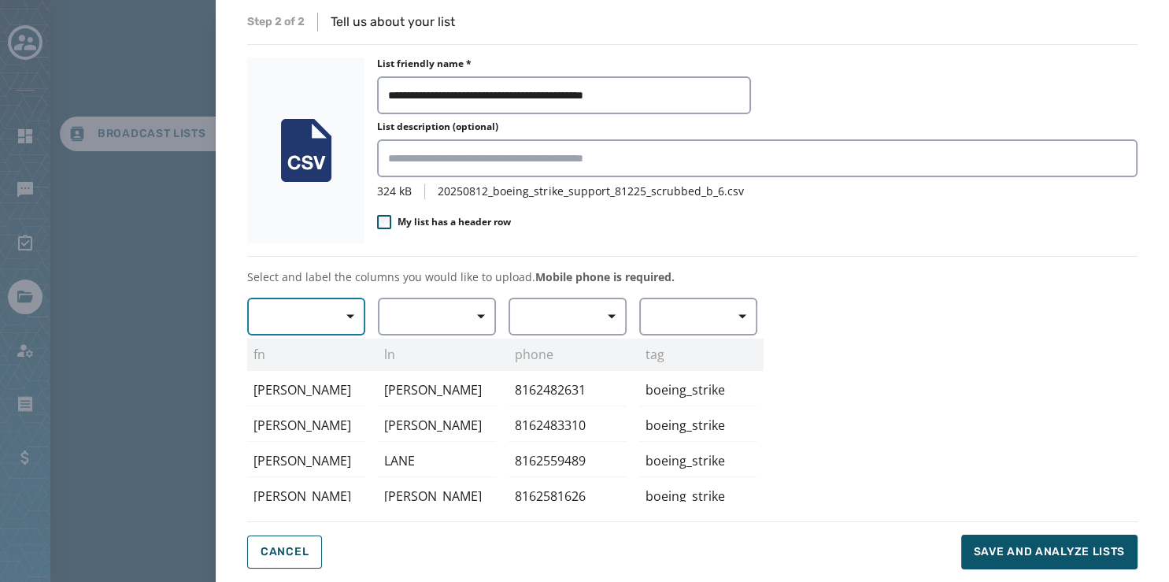
click at [342, 322] on span "button" at bounding box center [345, 317] width 38 height 32
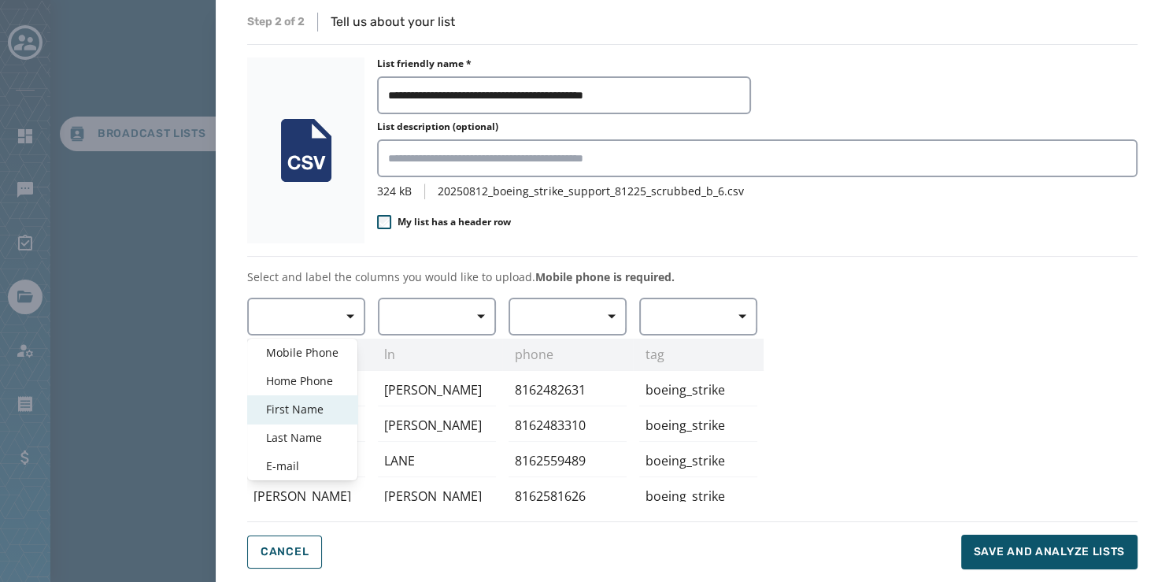
click at [310, 404] on span "First Name" at bounding box center [302, 410] width 72 height 16
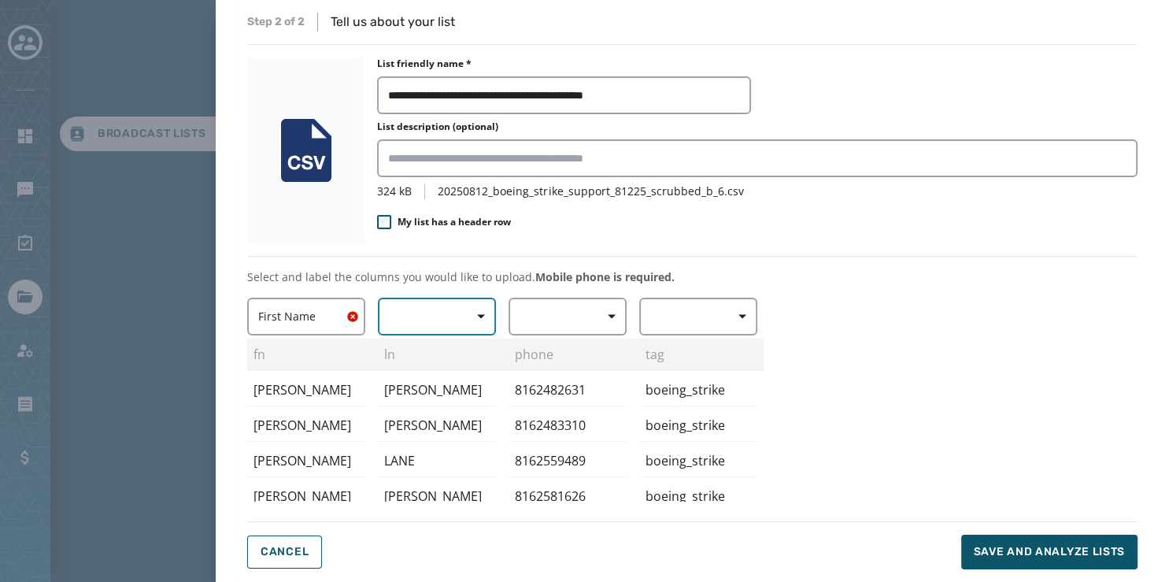
click at [426, 306] on button "button" at bounding box center [437, 317] width 118 height 38
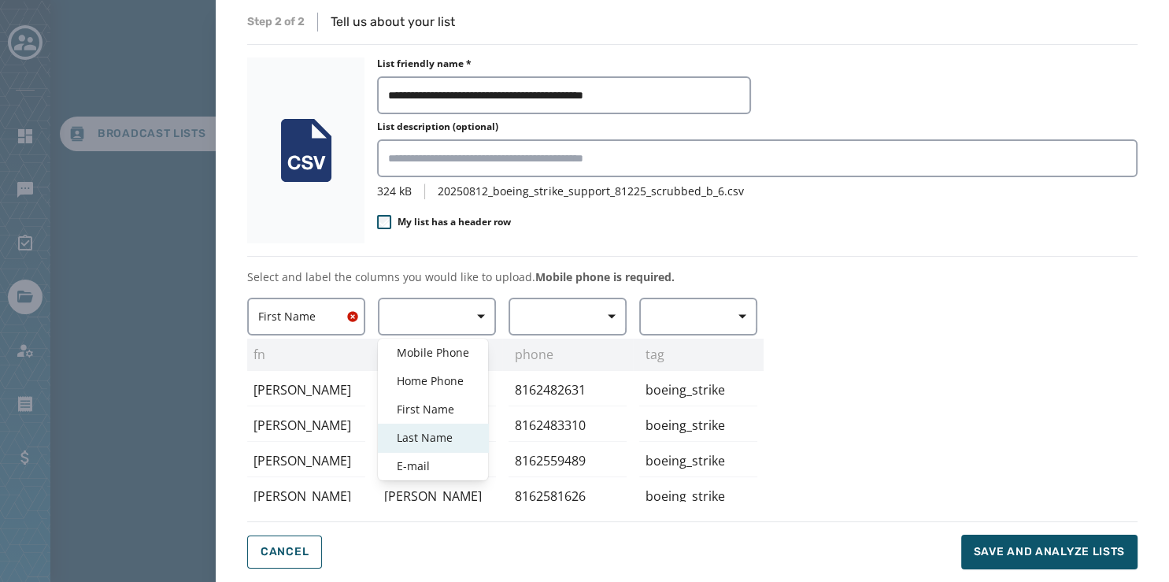
click at [436, 436] on span "Last Name" at bounding box center [433, 438] width 72 height 16
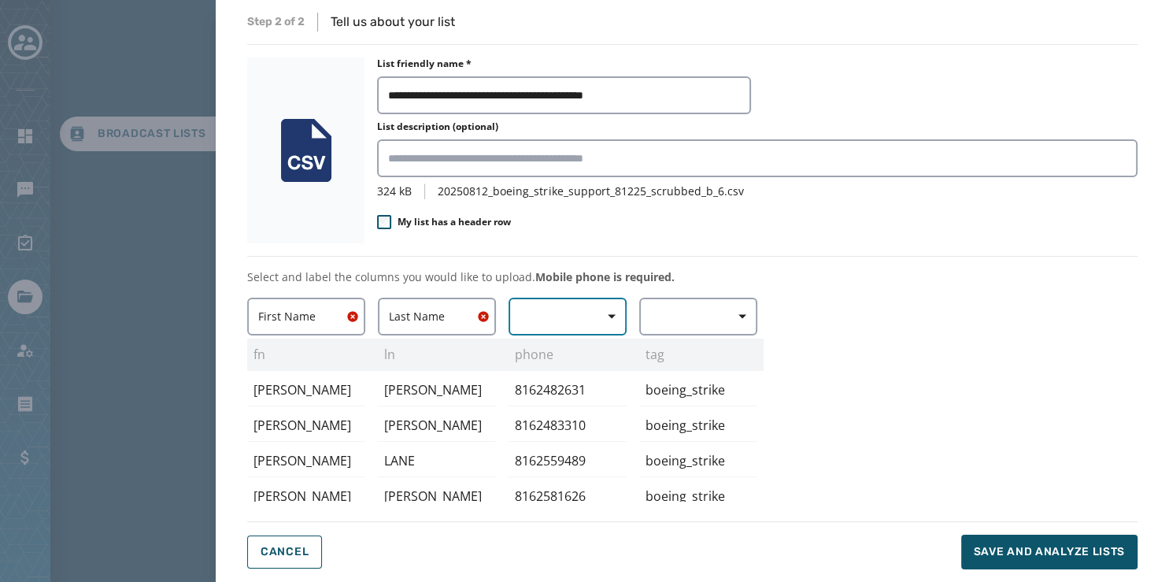
click at [572, 317] on button "button" at bounding box center [568, 317] width 118 height 38
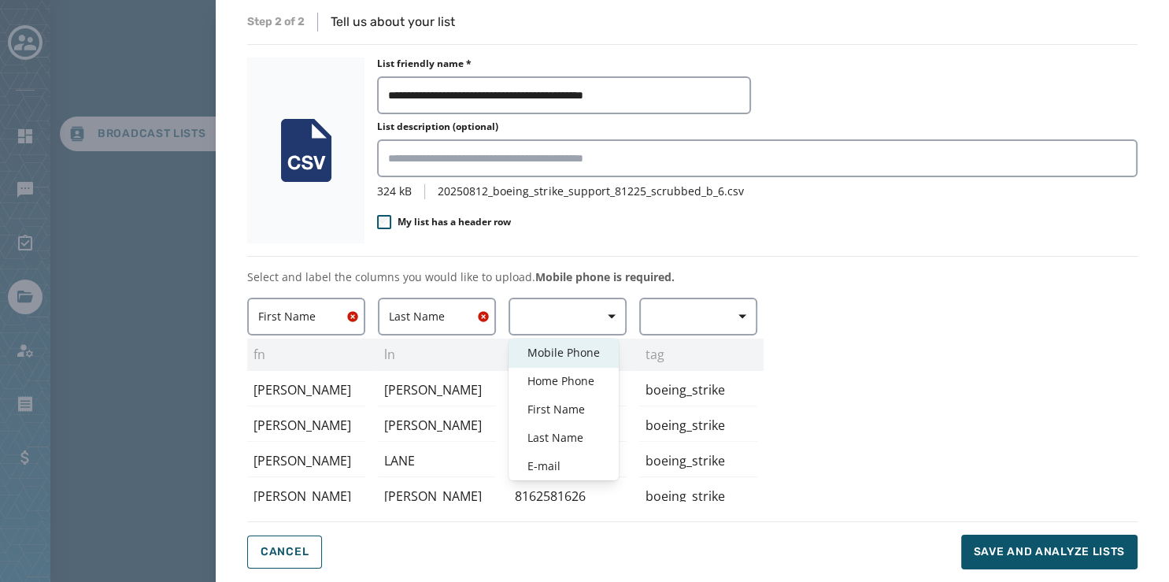
click at [571, 351] on span "Mobile Phone" at bounding box center [564, 353] width 72 height 16
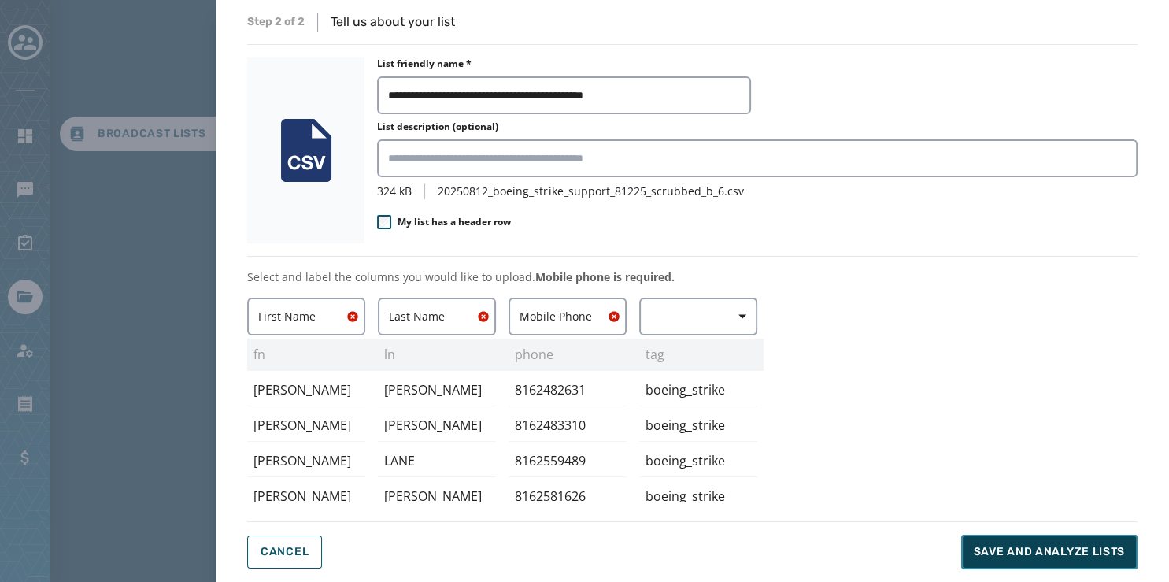
click at [1019, 553] on span "Save and analyze lists" at bounding box center [1049, 552] width 151 height 16
